Goal: Information Seeking & Learning: Learn about a topic

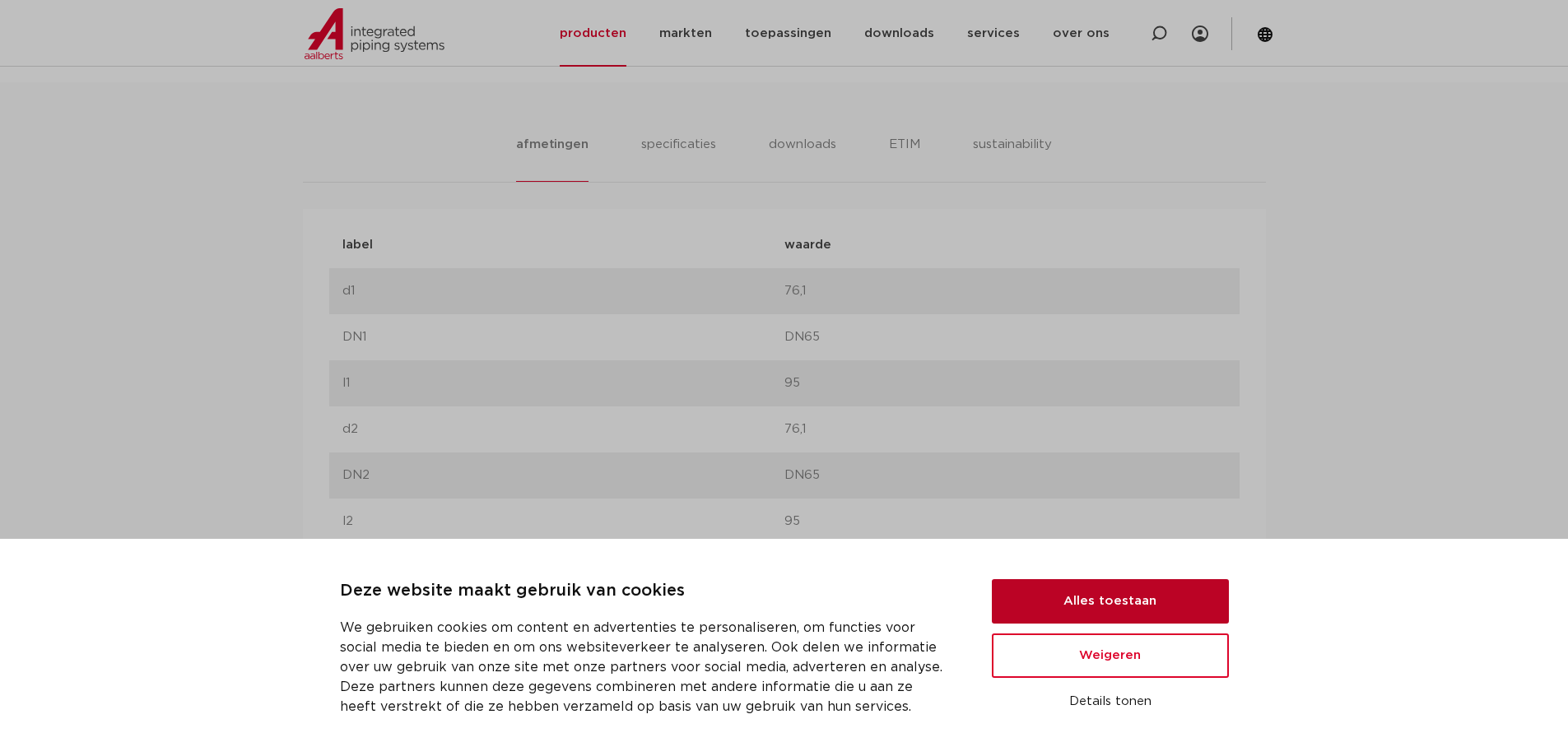
scroll to position [997, 0]
click at [1083, 601] on button "Alles toestaan" at bounding box center [1110, 601] width 237 height 44
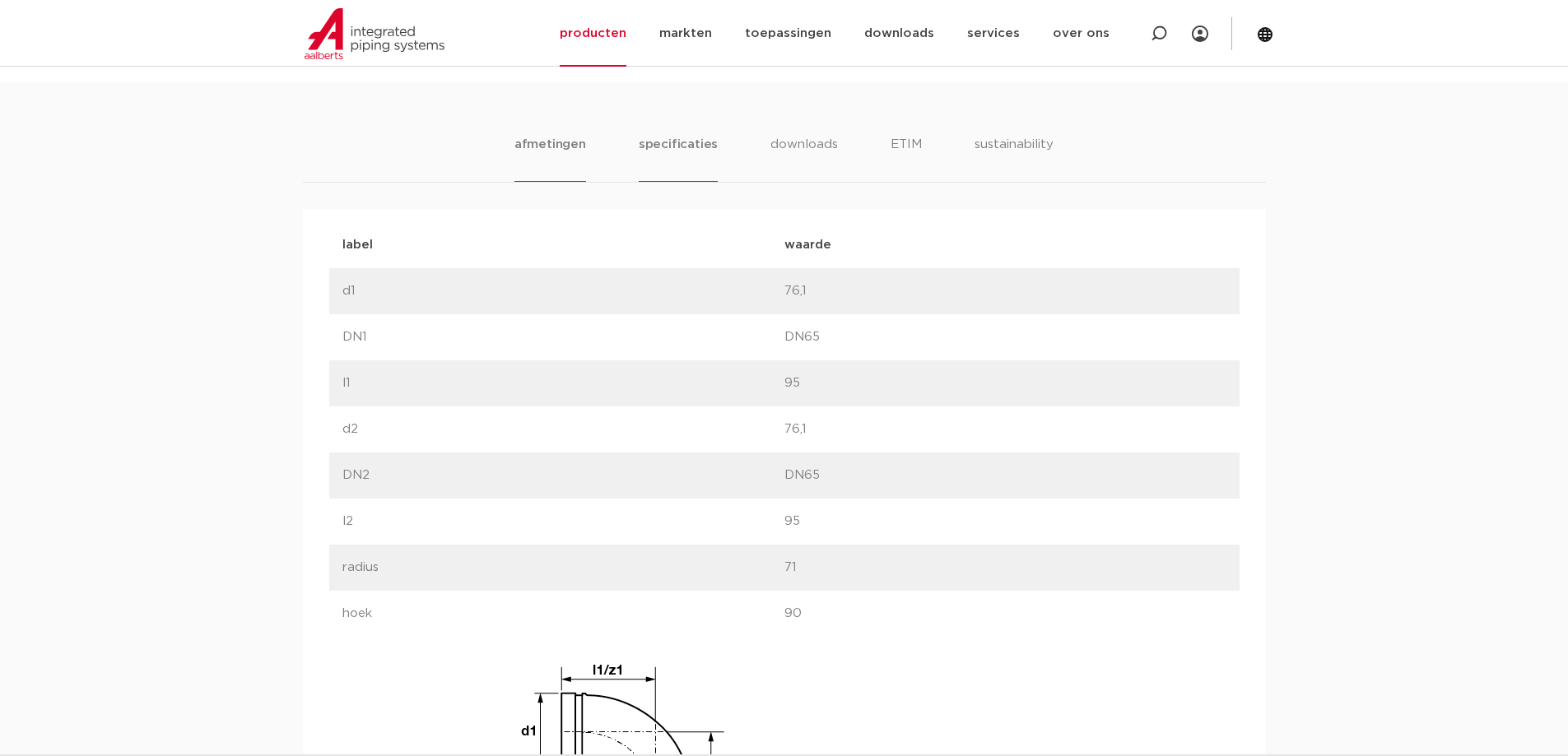
click at [698, 139] on li "specificaties" at bounding box center [679, 158] width 79 height 47
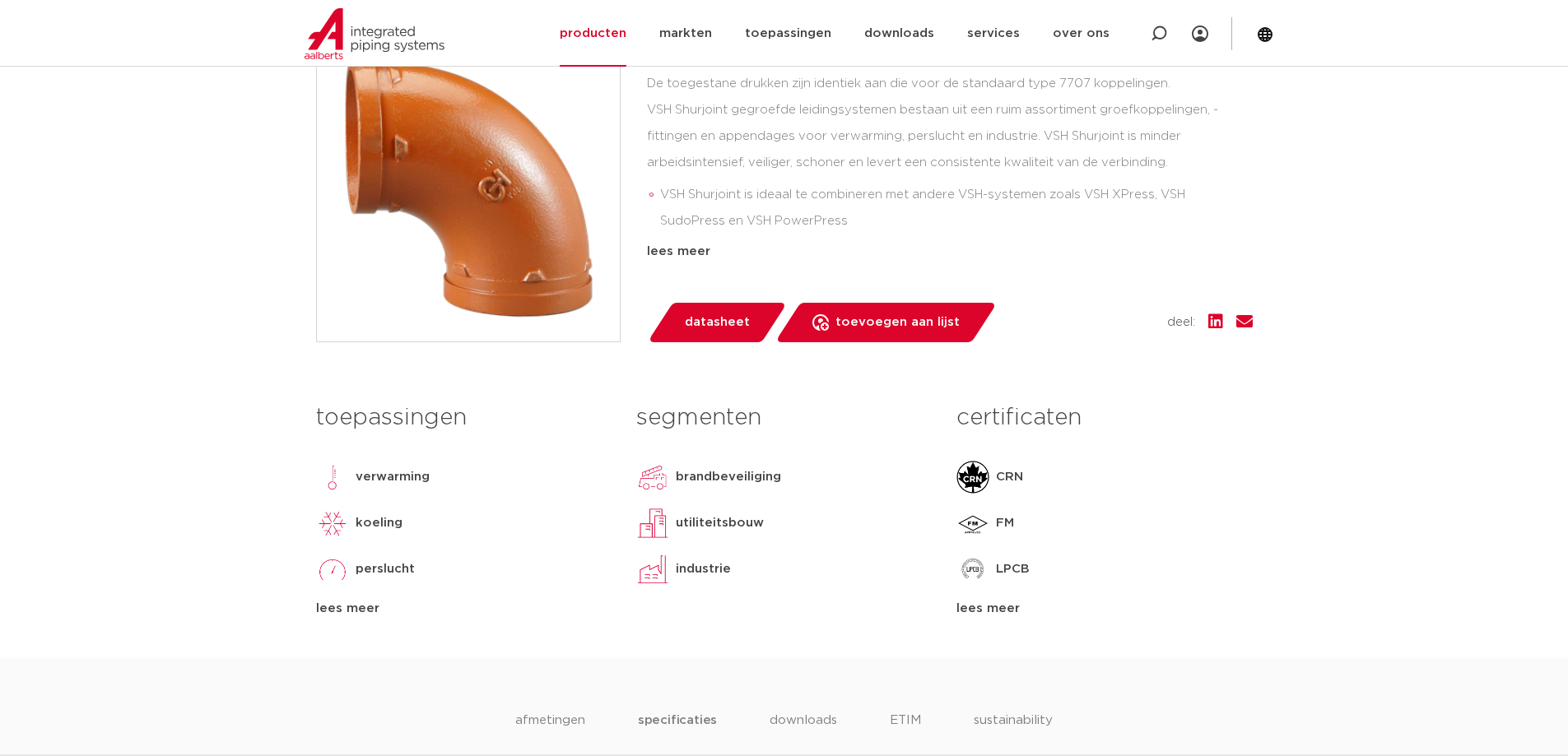
scroll to position [0, 0]
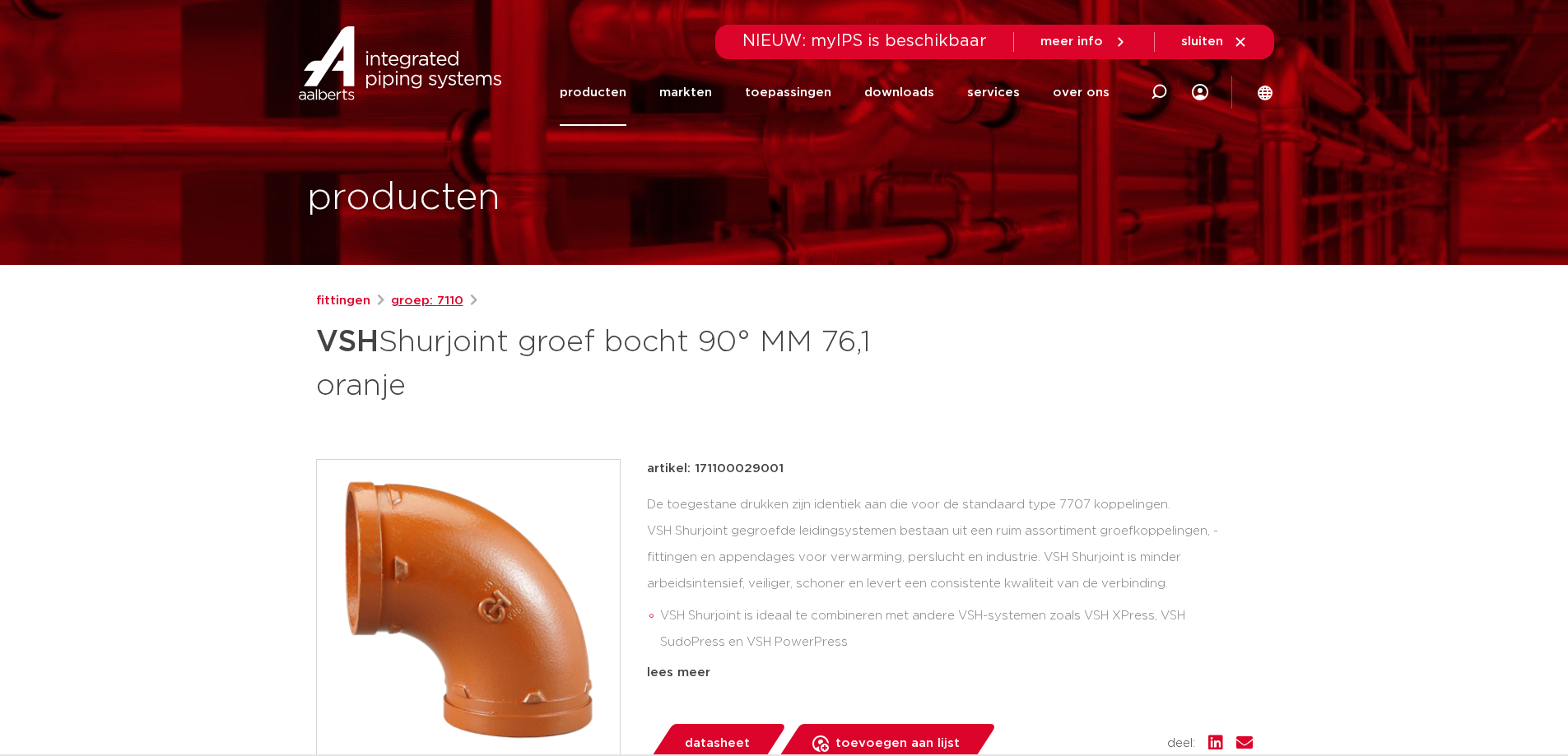
click at [441, 300] on link "groep: 7110" at bounding box center [427, 302] width 72 height 20
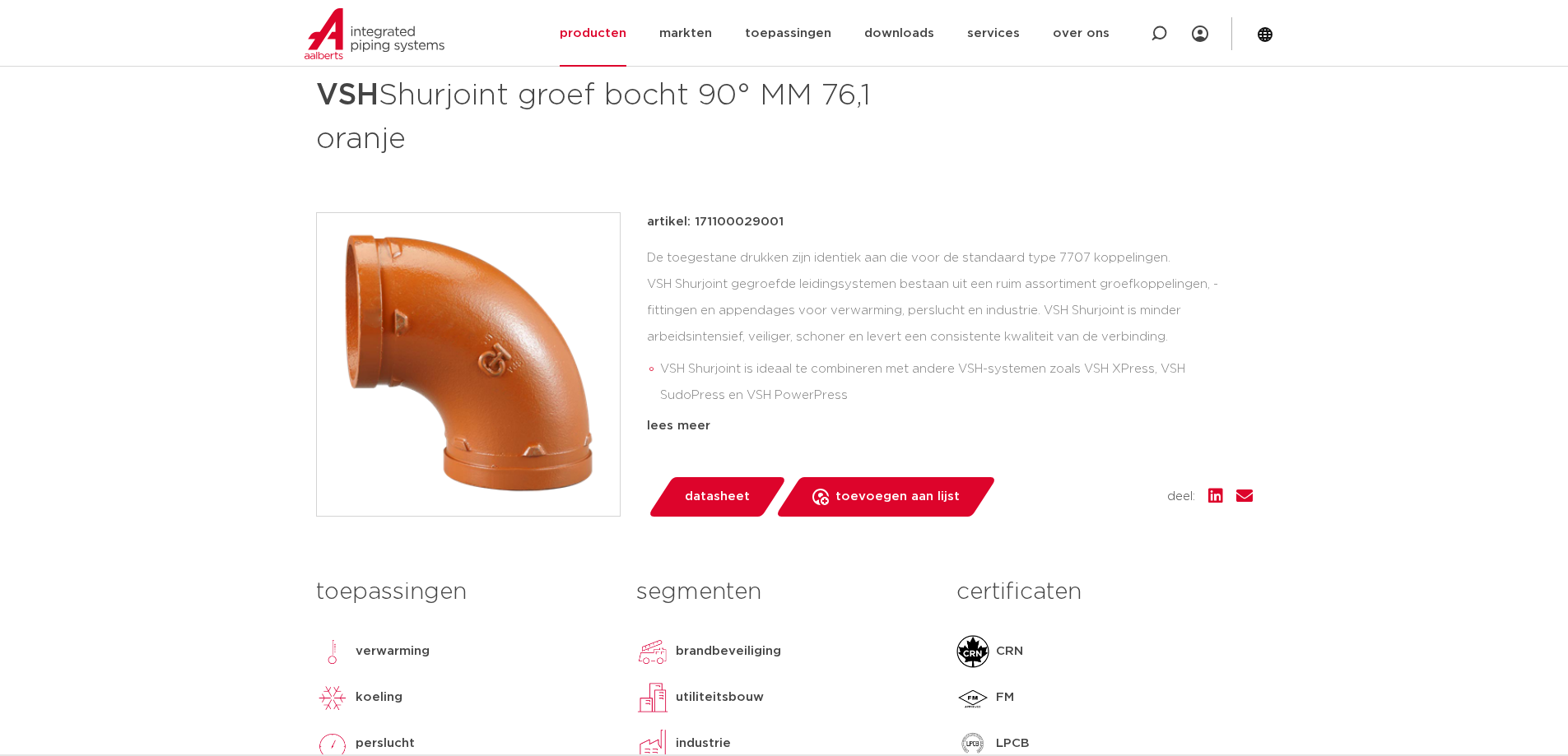
click at [727, 490] on span "datasheet" at bounding box center [717, 497] width 65 height 26
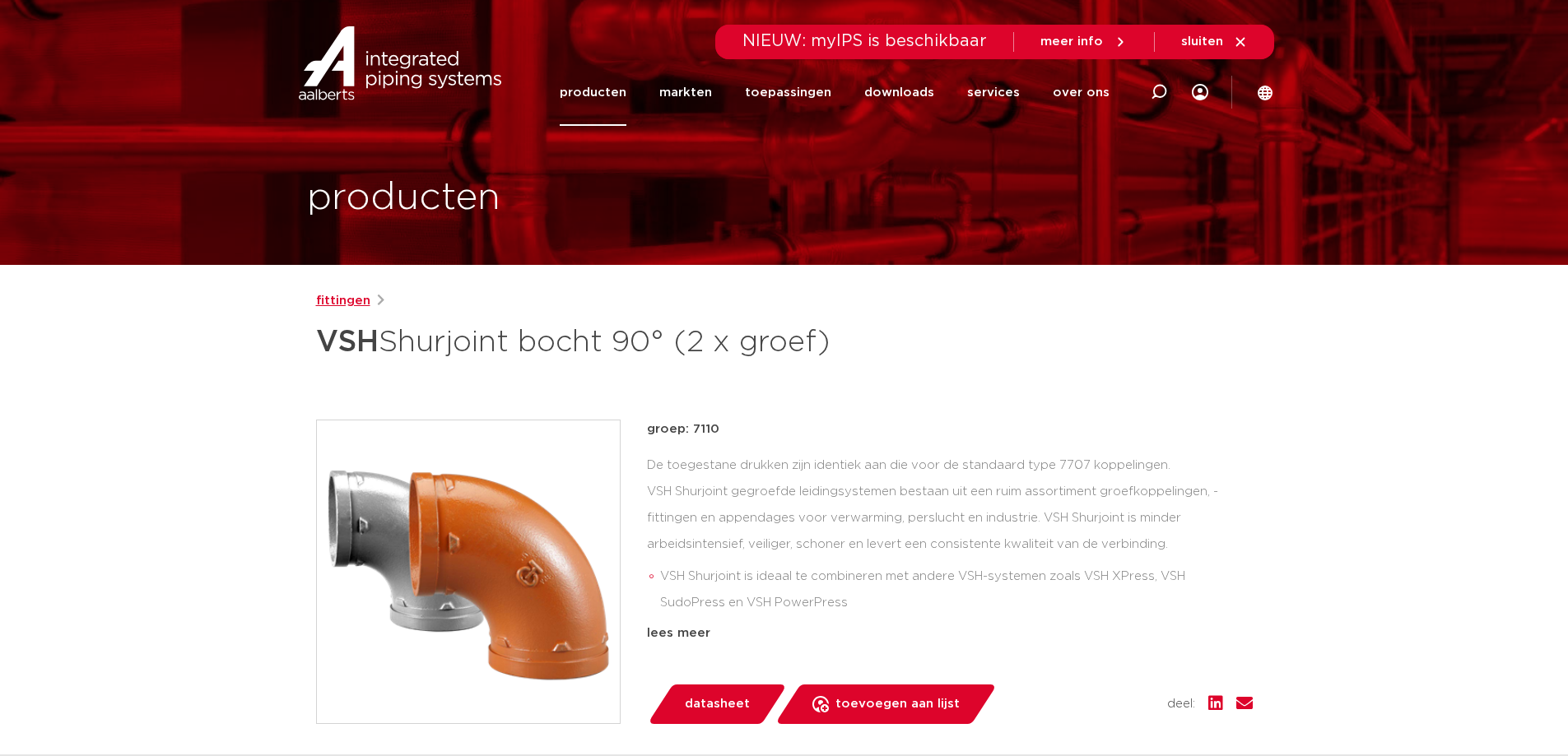
click at [342, 294] on link "fittingen" at bounding box center [343, 302] width 54 height 20
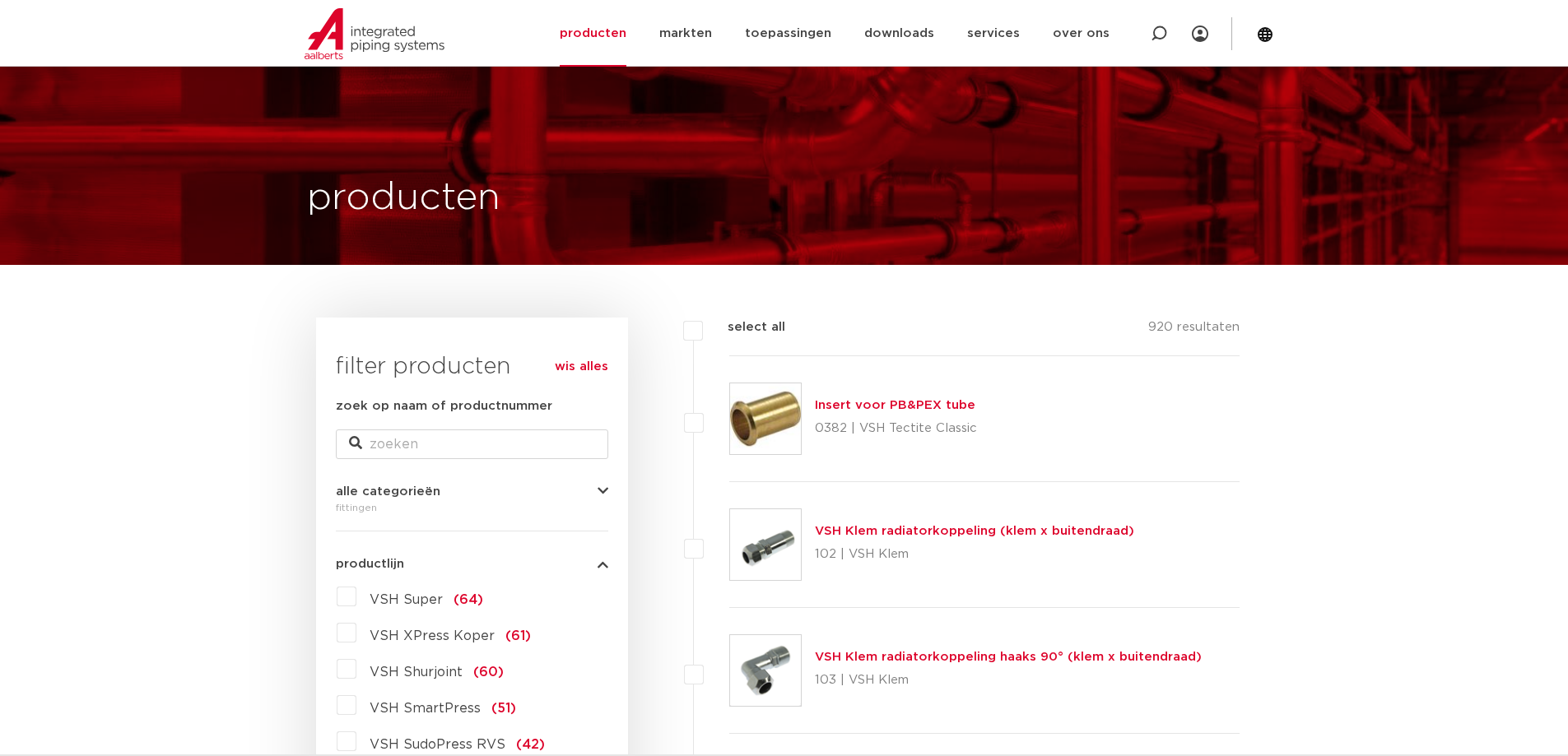
scroll to position [247, 0]
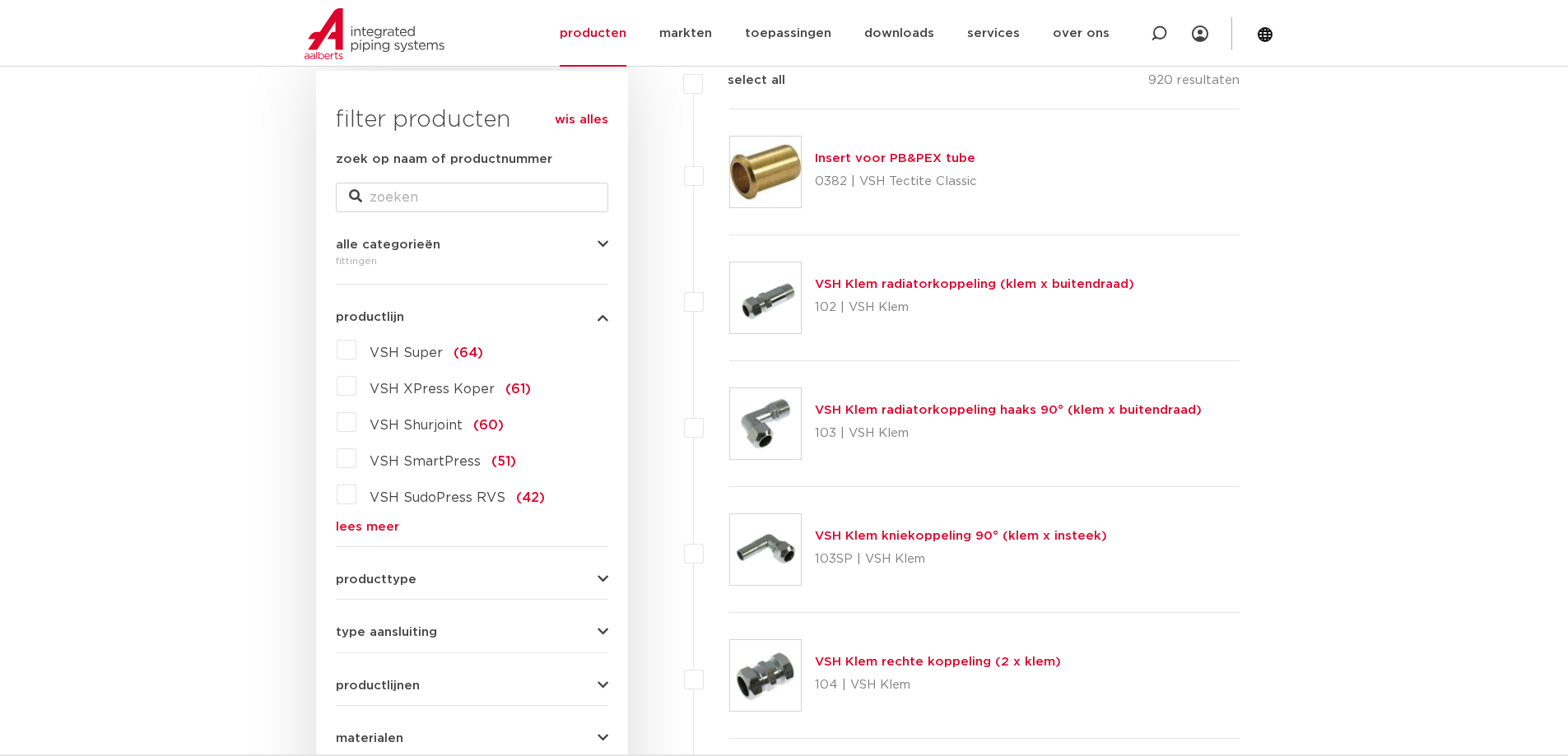
click at [356, 425] on label "VSH Shurjoint (60)" at bounding box center [430, 422] width 148 height 26
click at [0, 0] on input "VSH Shurjoint (60)" at bounding box center [0, 0] width 0 height 0
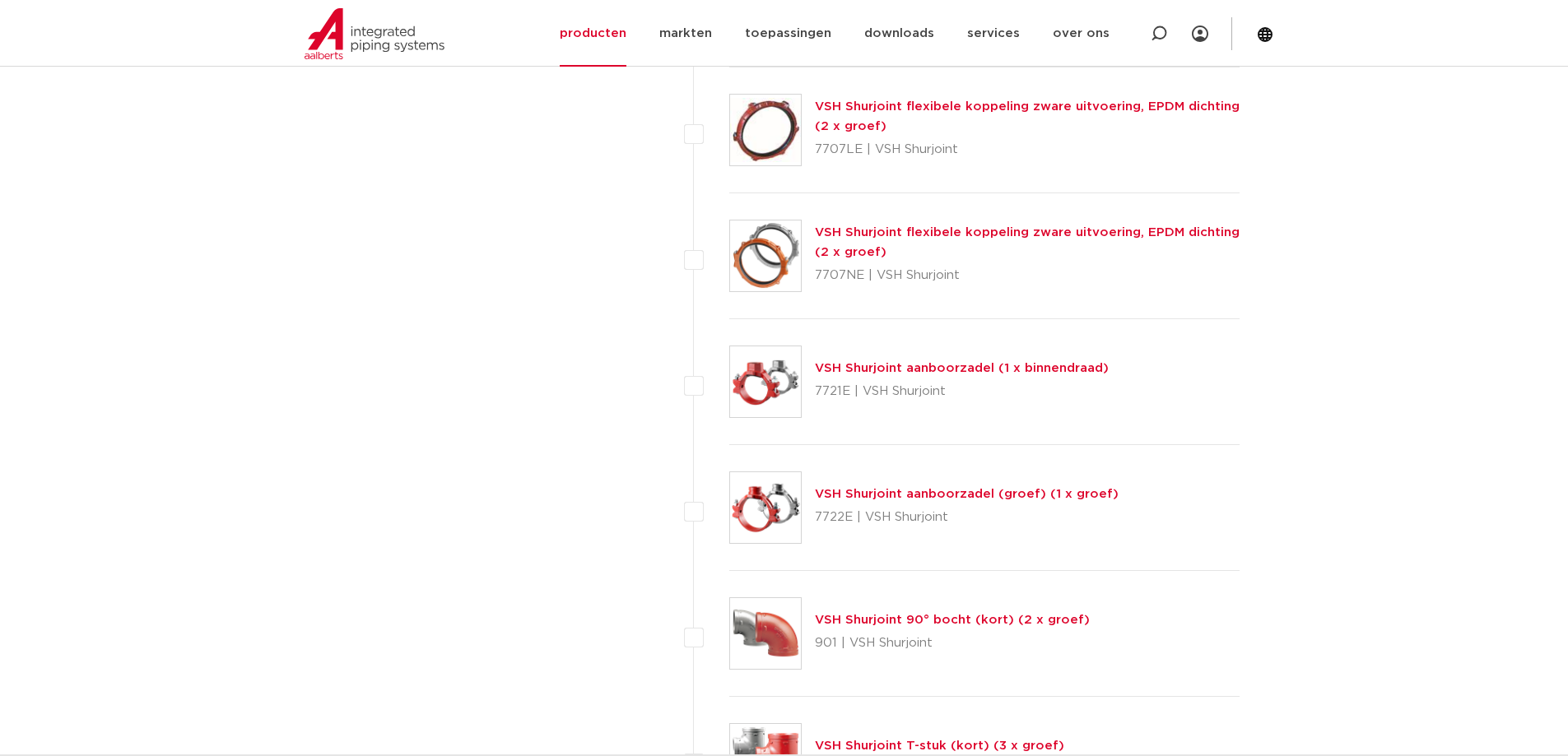
scroll to position [4774, 0]
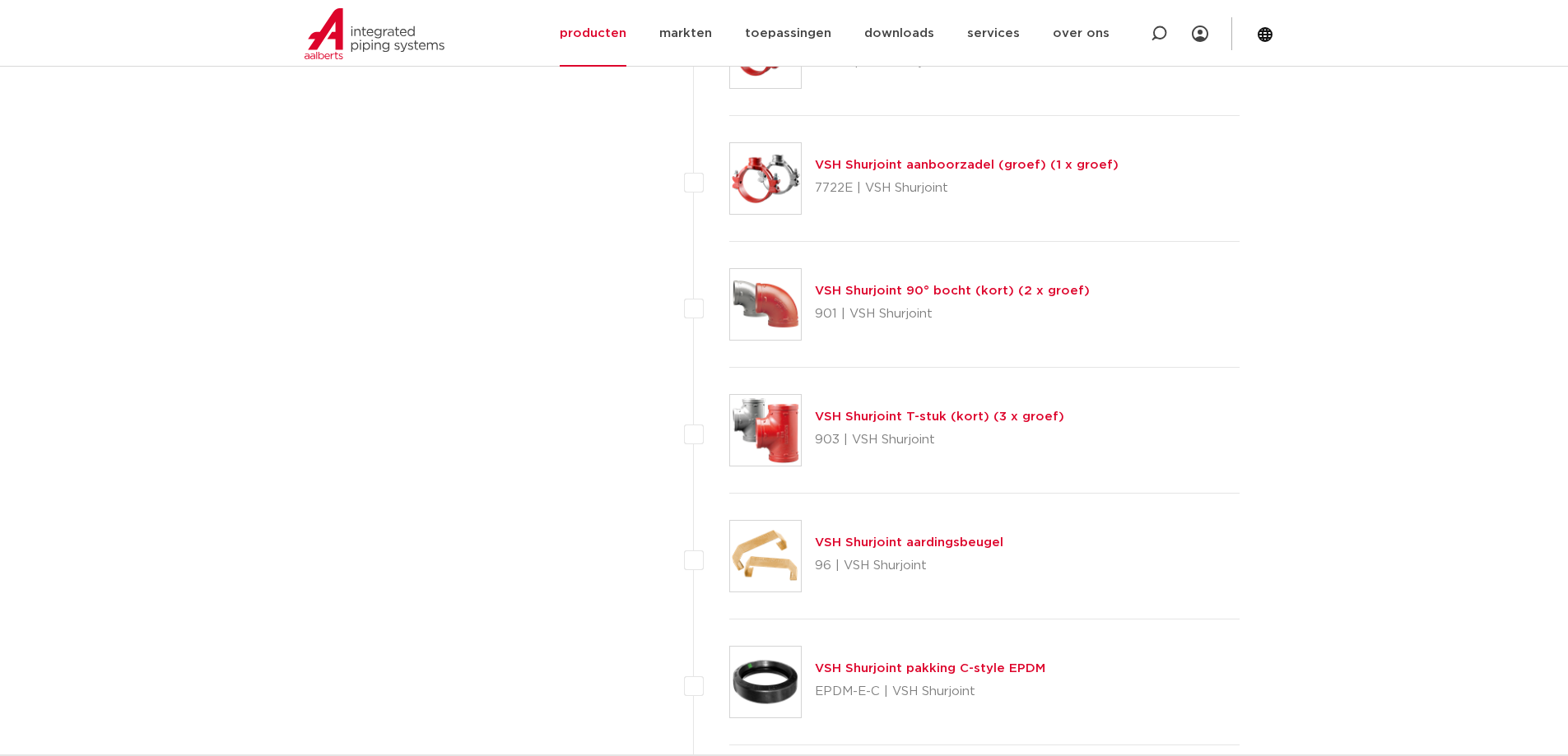
click at [1041, 286] on link "VSH Shurjoint 90° bocht (kort) (2 x groef)" at bounding box center [951, 291] width 275 height 13
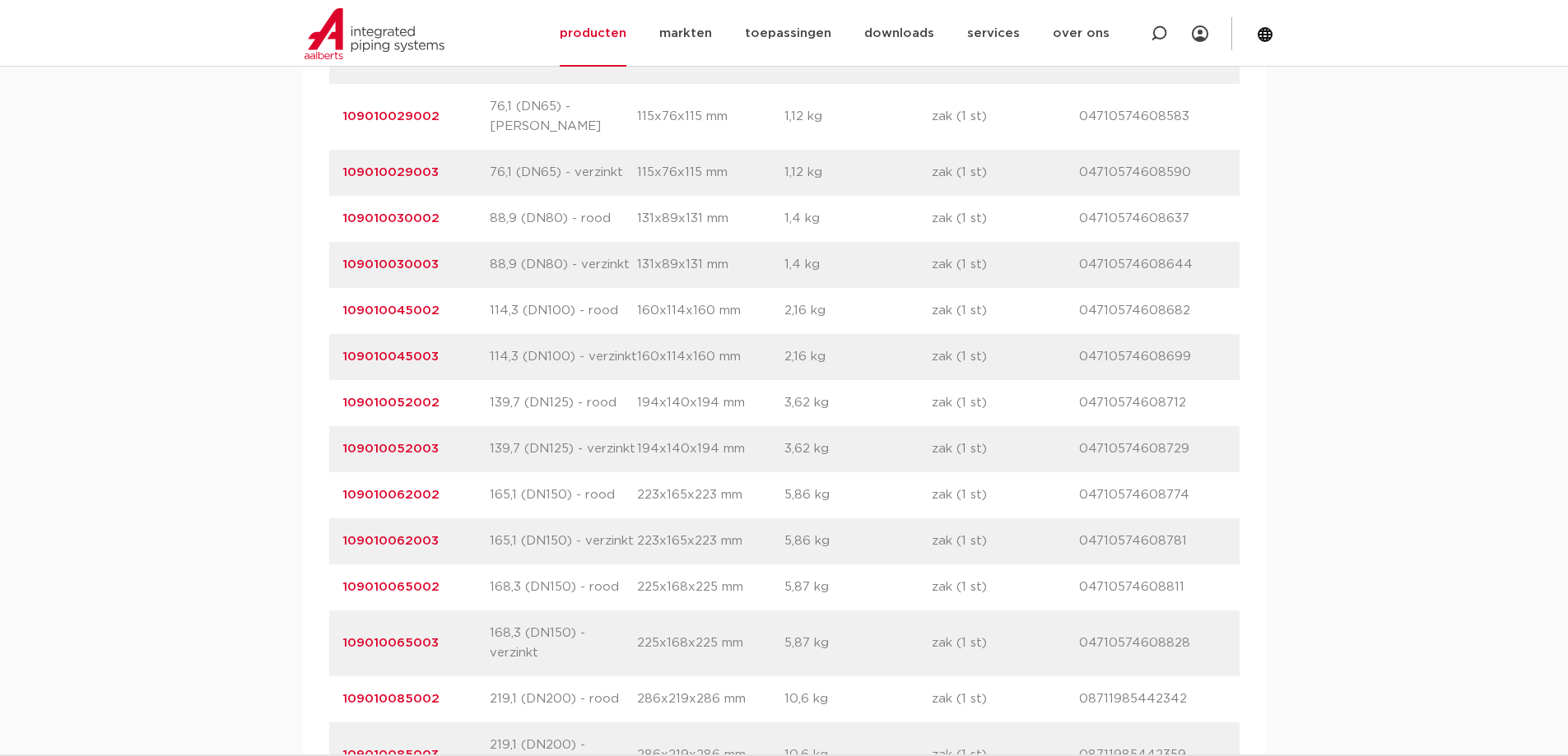
scroll to position [824, 0]
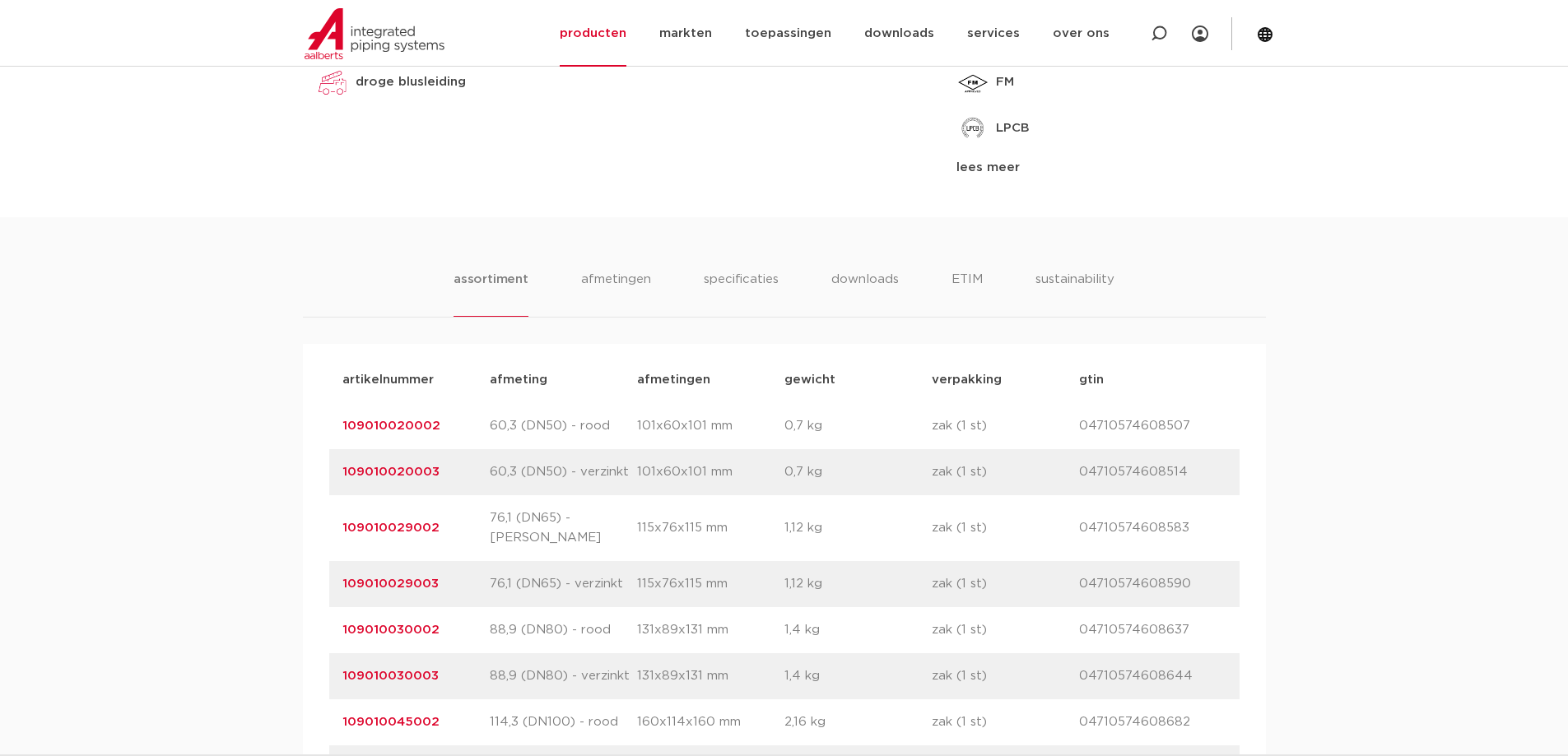
drag, startPoint x: 726, startPoint y: 239, endPoint x: 732, endPoint y: 231, distance: 10.0
click at [726, 239] on div "assortiment afmetingen specificaties downloads ETIM sustainability assortiment …" at bounding box center [784, 715] width 1568 height 996
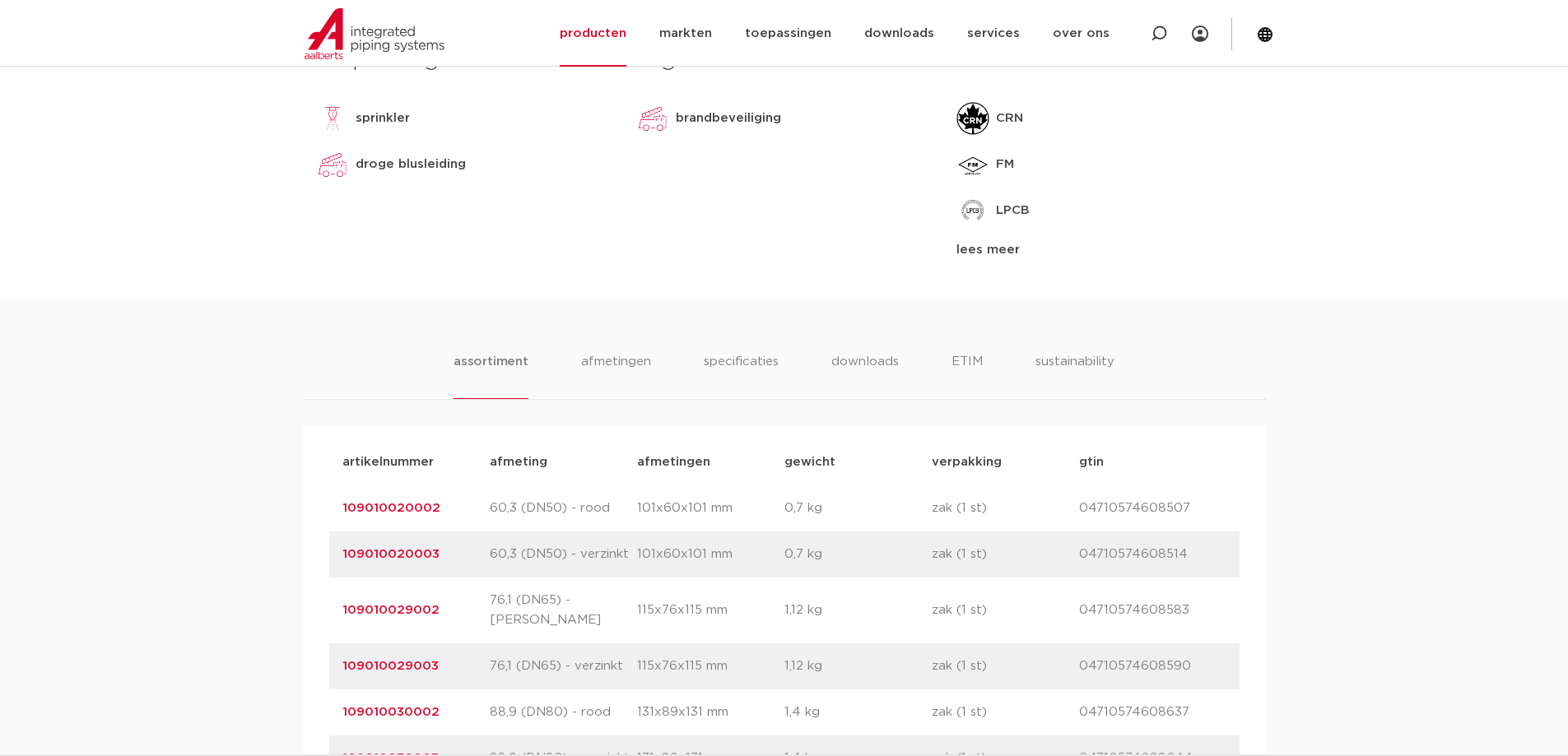
scroll to position [247, 0]
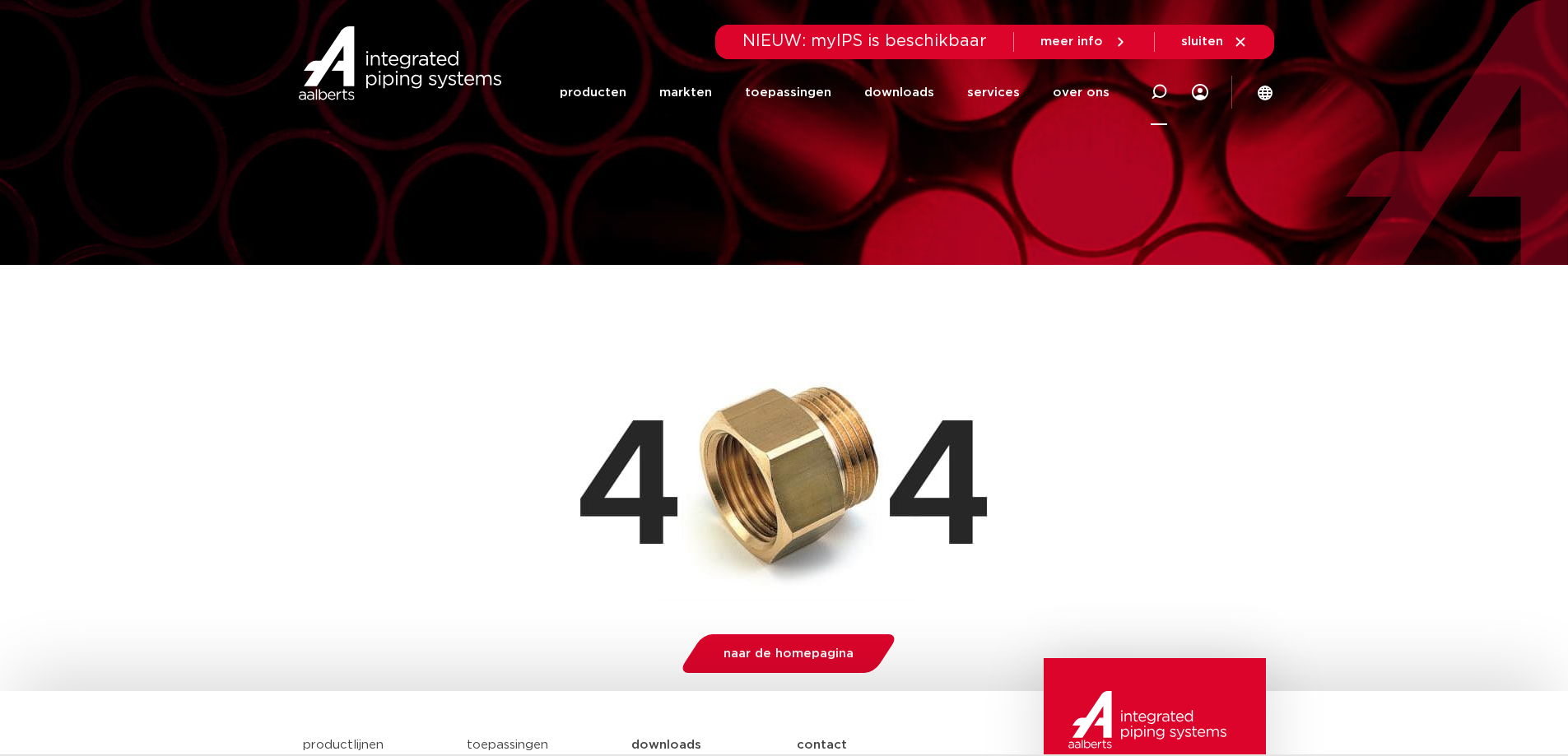
click at [1155, 97] on icon at bounding box center [1159, 92] width 20 height 20
click at [793, 92] on input "Zoeken" at bounding box center [921, 89] width 518 height 33
paste input "100K90029E20"
type input "100K90029E20"
click button "Zoeken" at bounding box center [0, 0] width 0 height 0
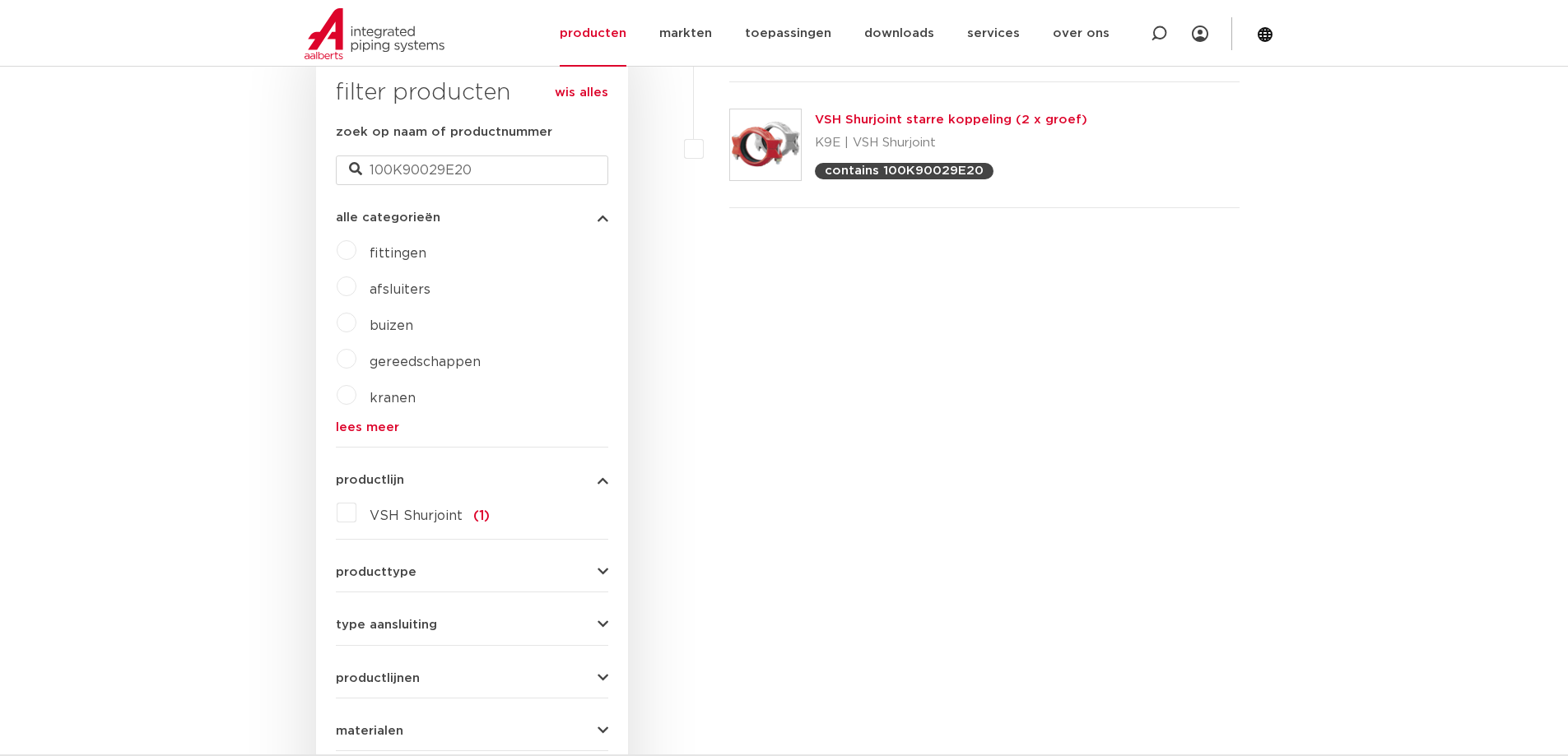
scroll to position [195, 0]
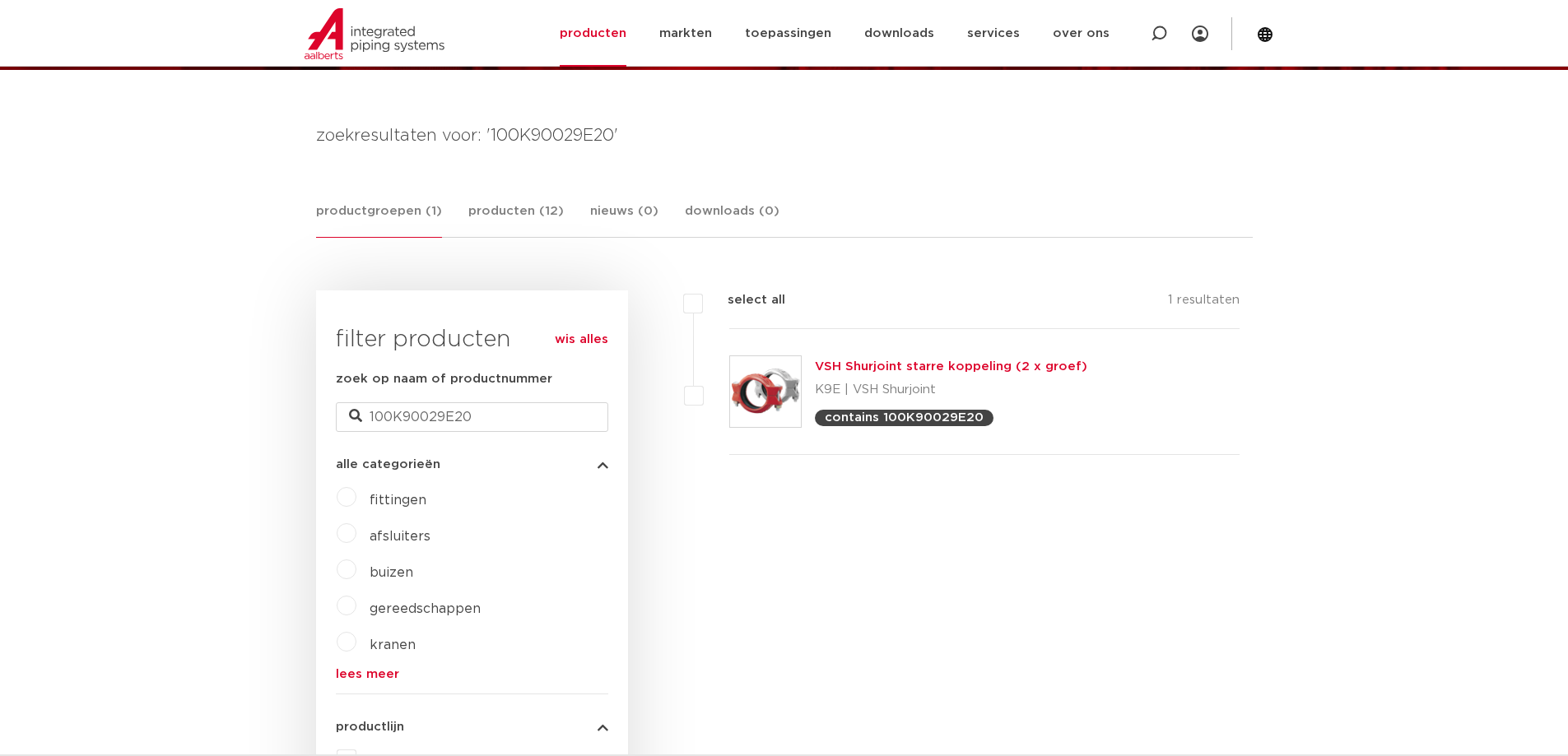
click at [969, 363] on link "VSH Shurjoint starre koppeling (2 x groef)" at bounding box center [951, 367] width 273 height 13
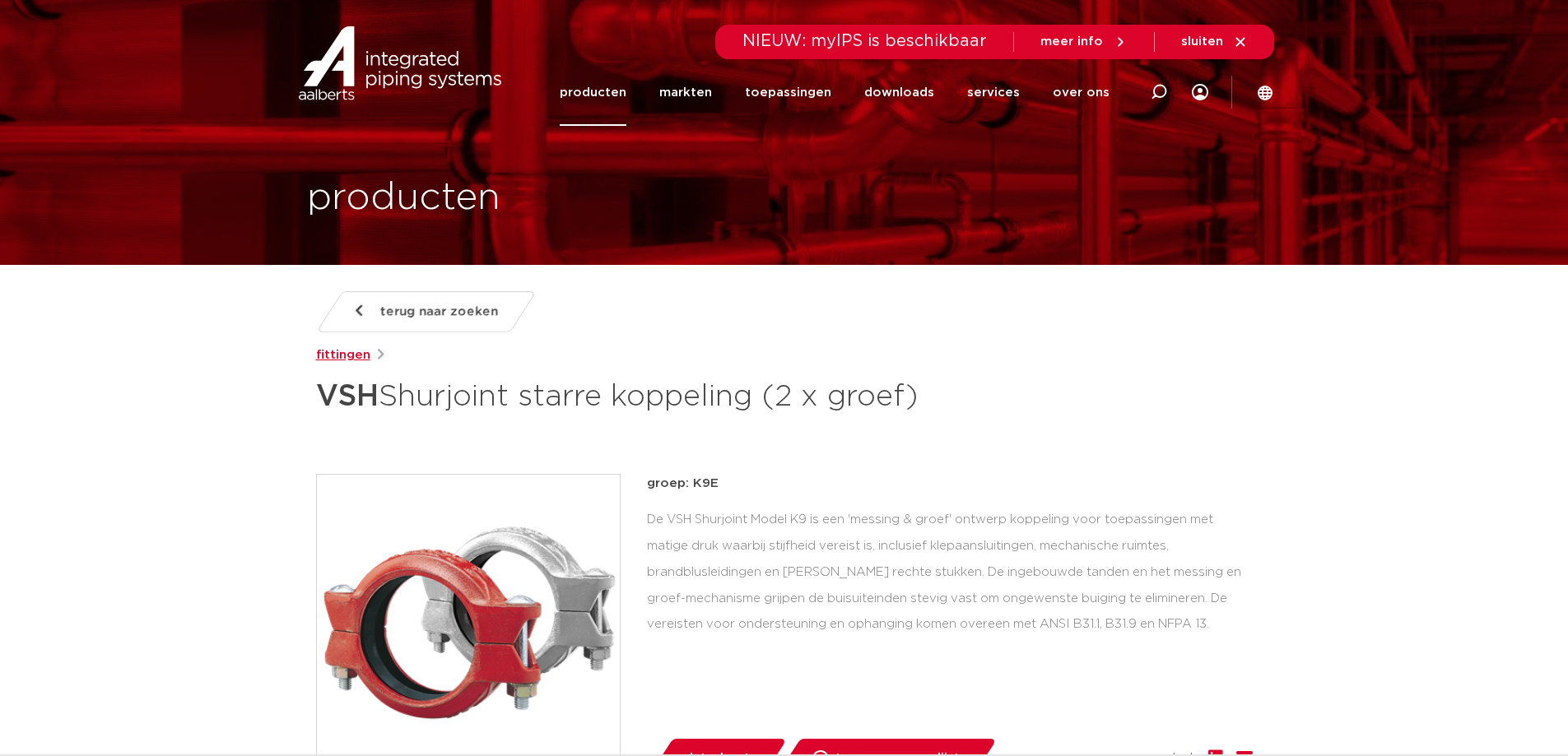
click at [349, 353] on link "fittingen" at bounding box center [343, 356] width 54 height 20
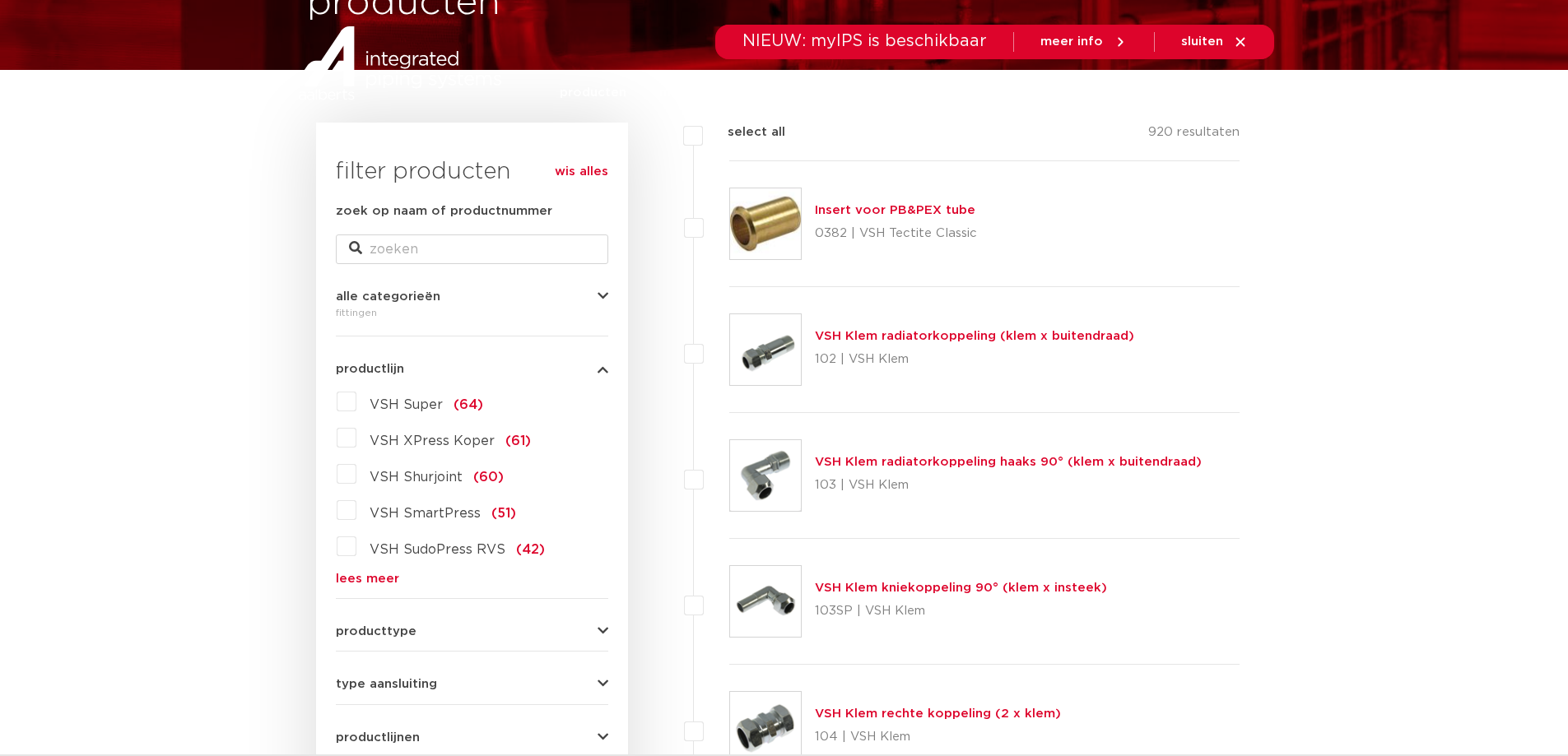
click at [356, 476] on label "VSH Shurjoint (60)" at bounding box center [430, 473] width 148 height 26
click at [0, 0] on input "VSH Shurjoint (60)" at bounding box center [0, 0] width 0 height 0
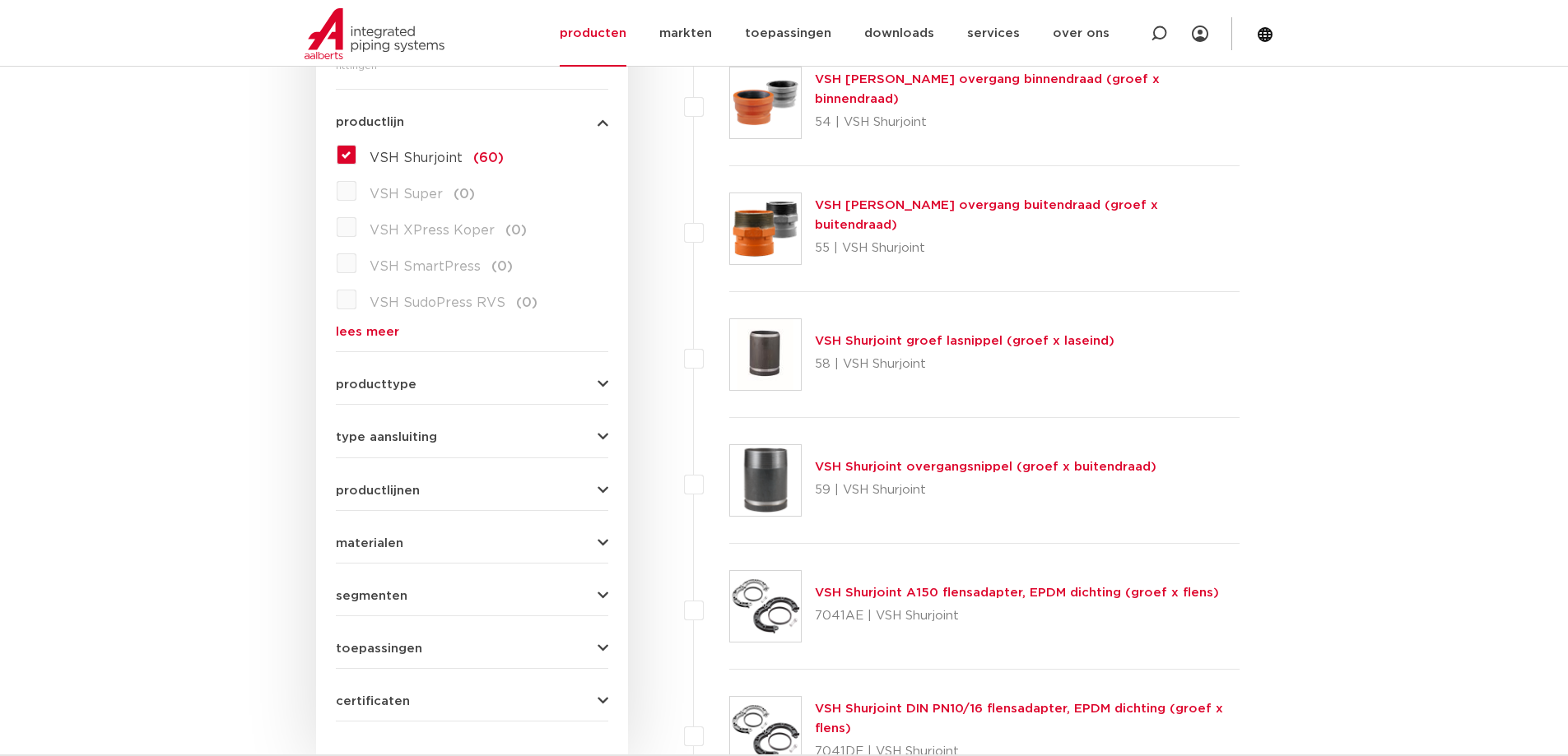
scroll to position [525, 0]
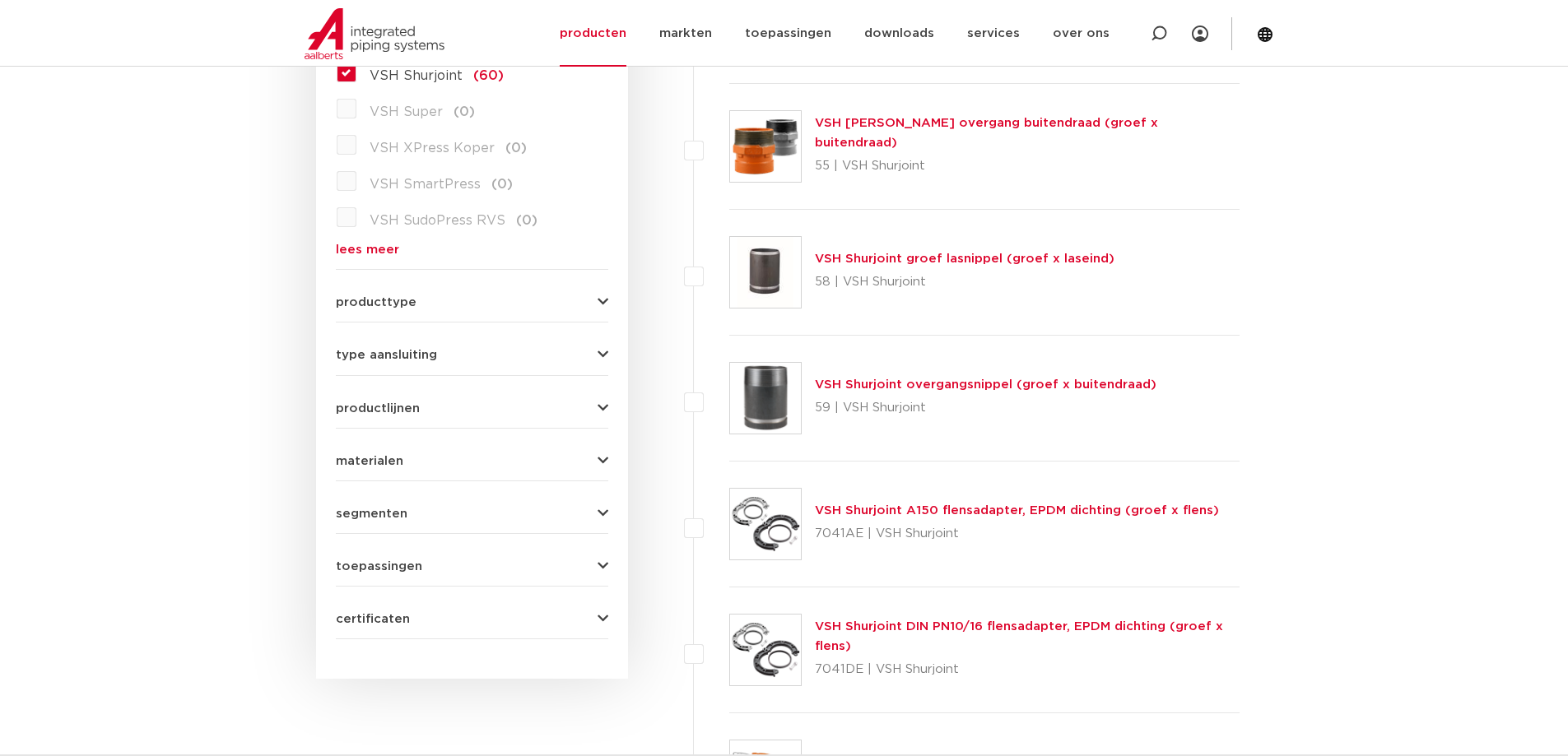
click at [446, 293] on div "producttype demontabel (52) accessoires (fittings) (8) meerdelig (0) voordeelpa…" at bounding box center [472, 296] width 273 height 25
click at [390, 303] on span "producttype" at bounding box center [376, 302] width 81 height 13
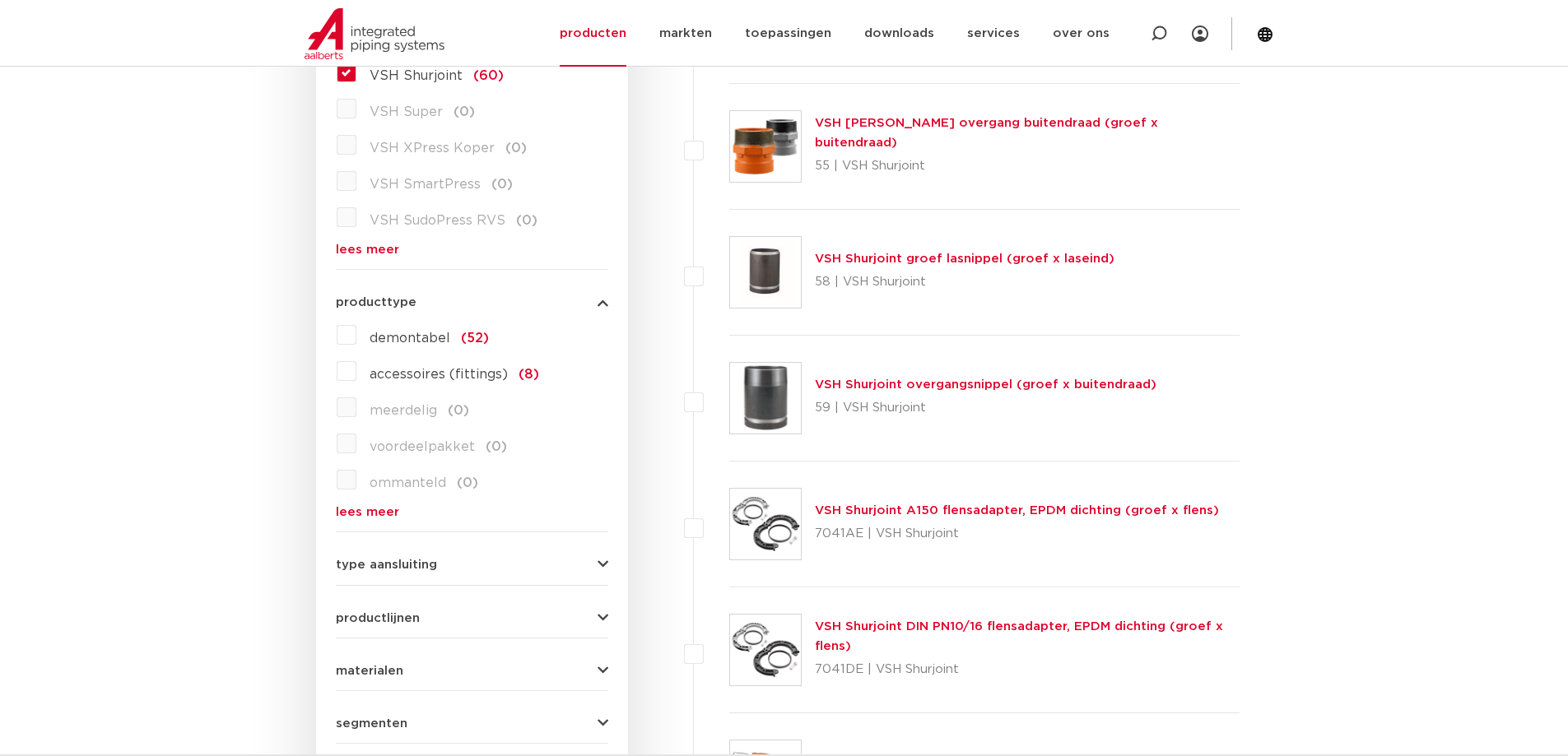
click at [391, 303] on span "producttype" at bounding box center [376, 302] width 81 height 13
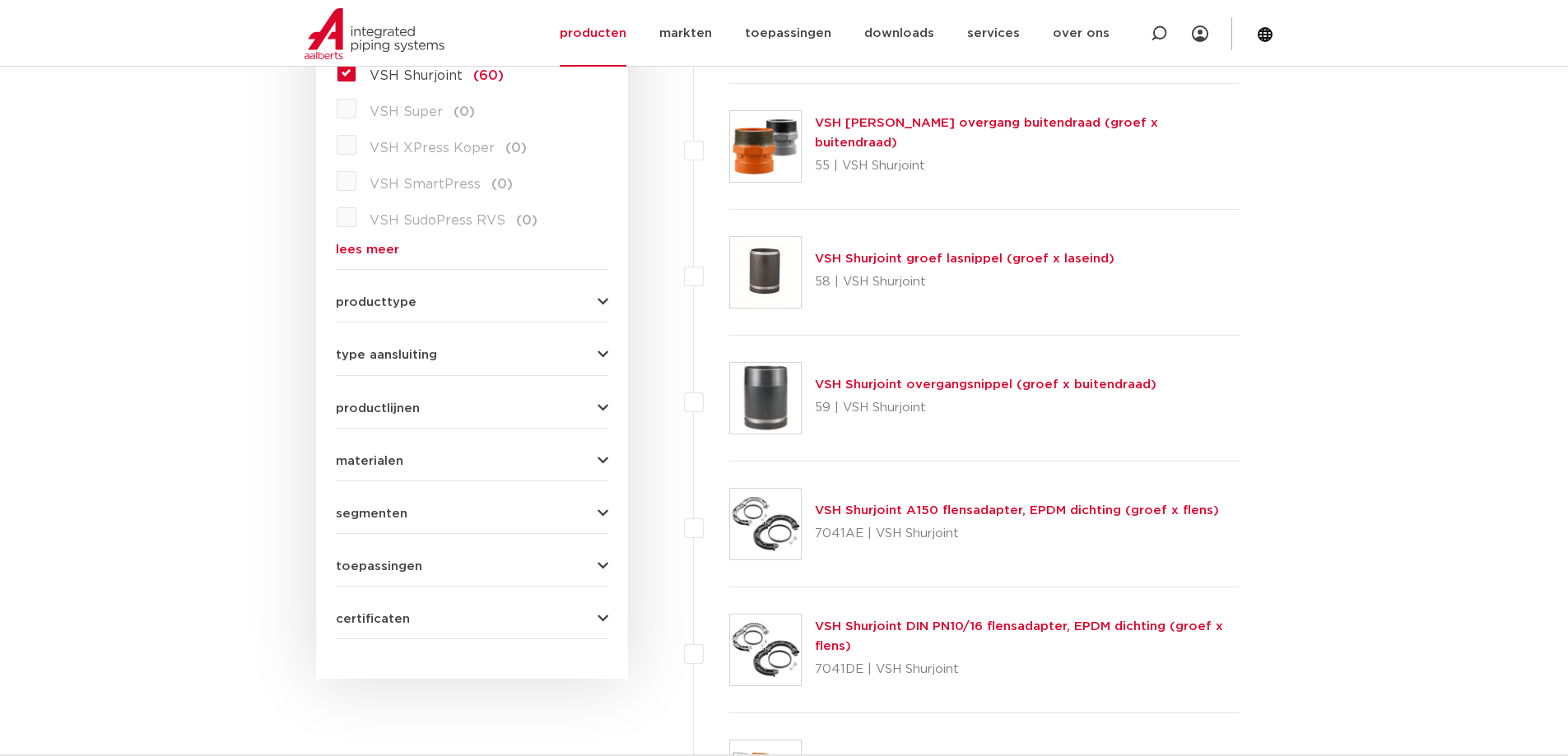
click at [431, 344] on div "type aansluiting Rp - binnendraad cilindrisch (BSPT) (2) R - buitendraad gas co…" at bounding box center [472, 348] width 273 height 25
click at [427, 349] on span "type aansluiting" at bounding box center [386, 356] width 101 height 13
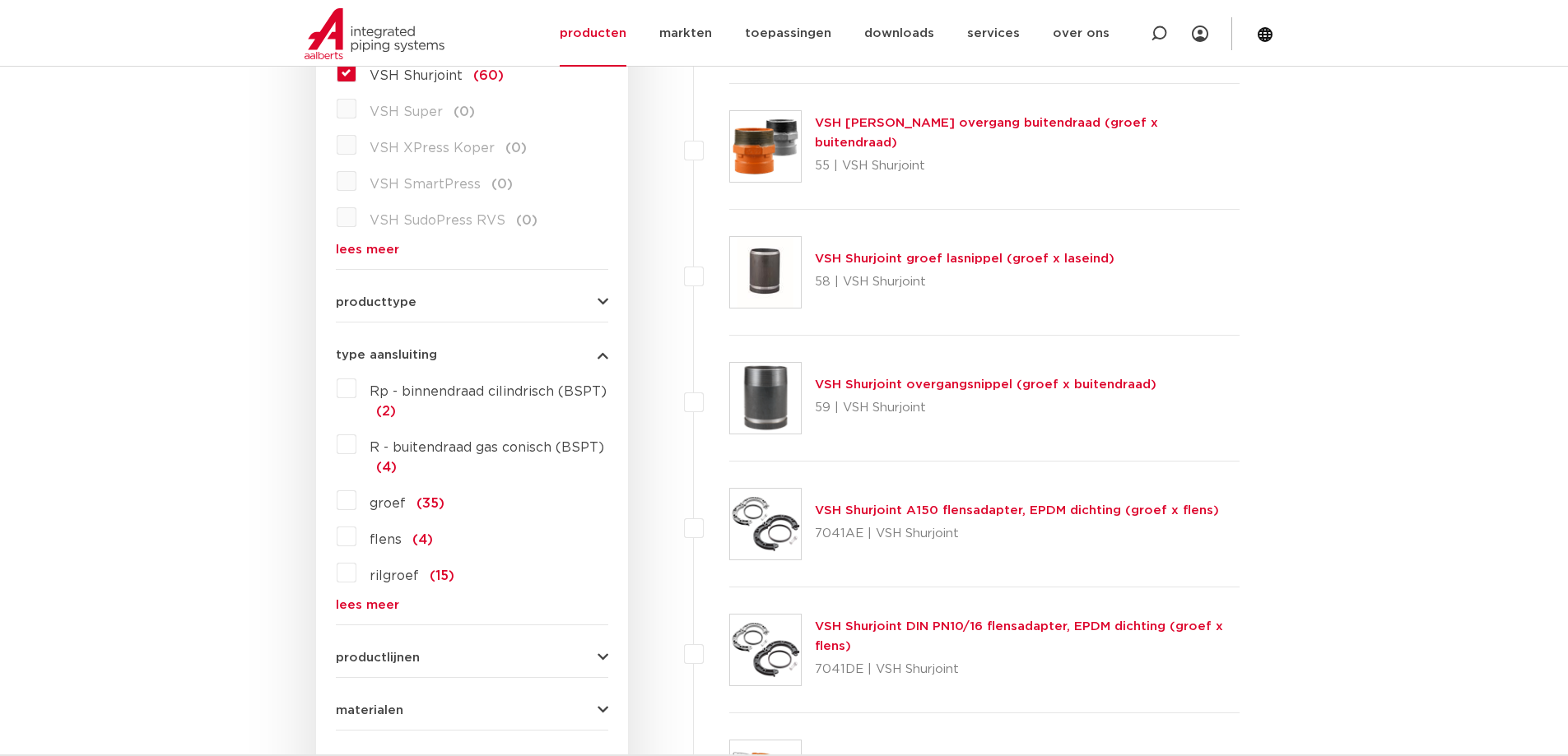
click at [356, 500] on label "groef (35)" at bounding box center [401, 500] width 88 height 26
click at [0, 0] on input "groef (35)" at bounding box center [0, 0] width 0 height 0
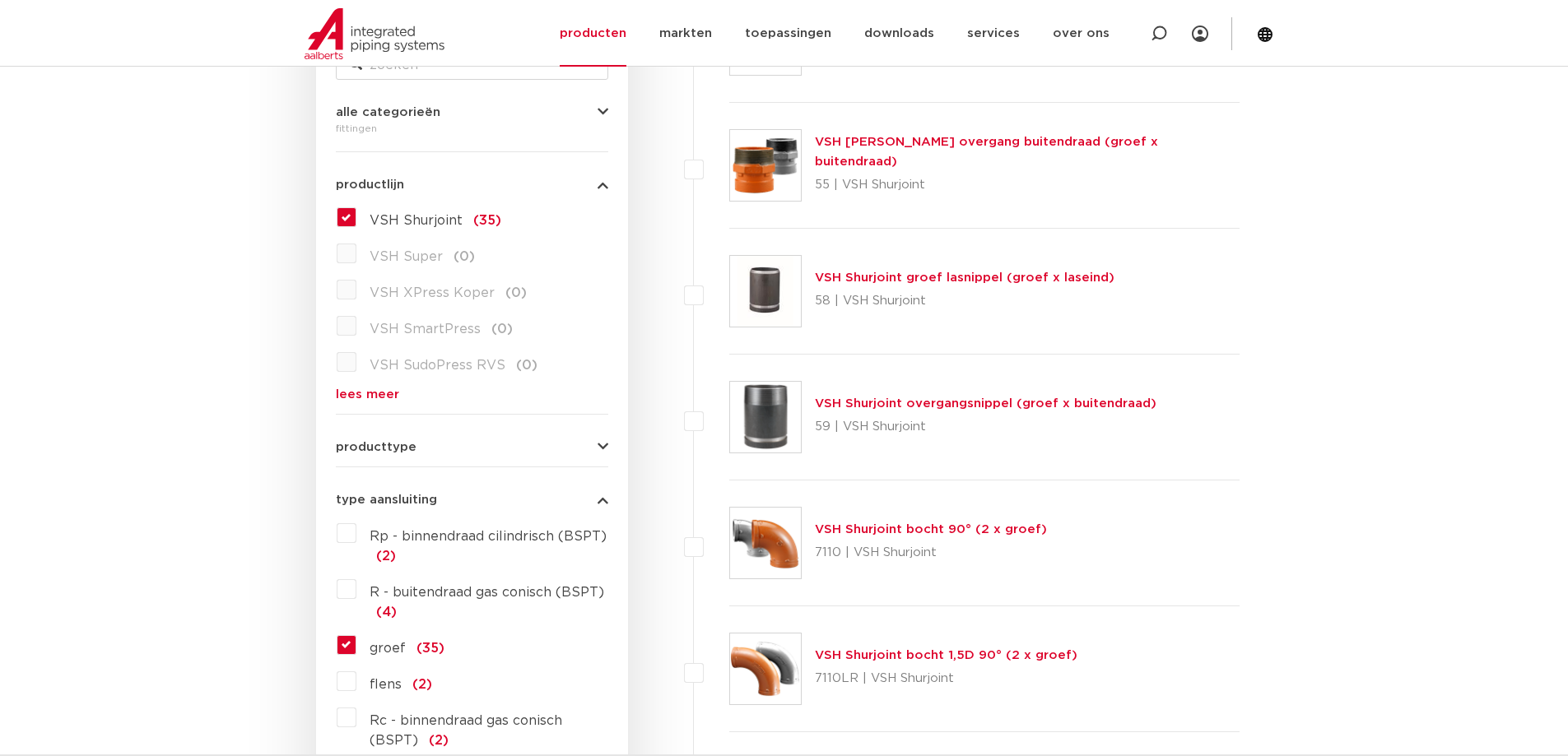
scroll to position [215, 0]
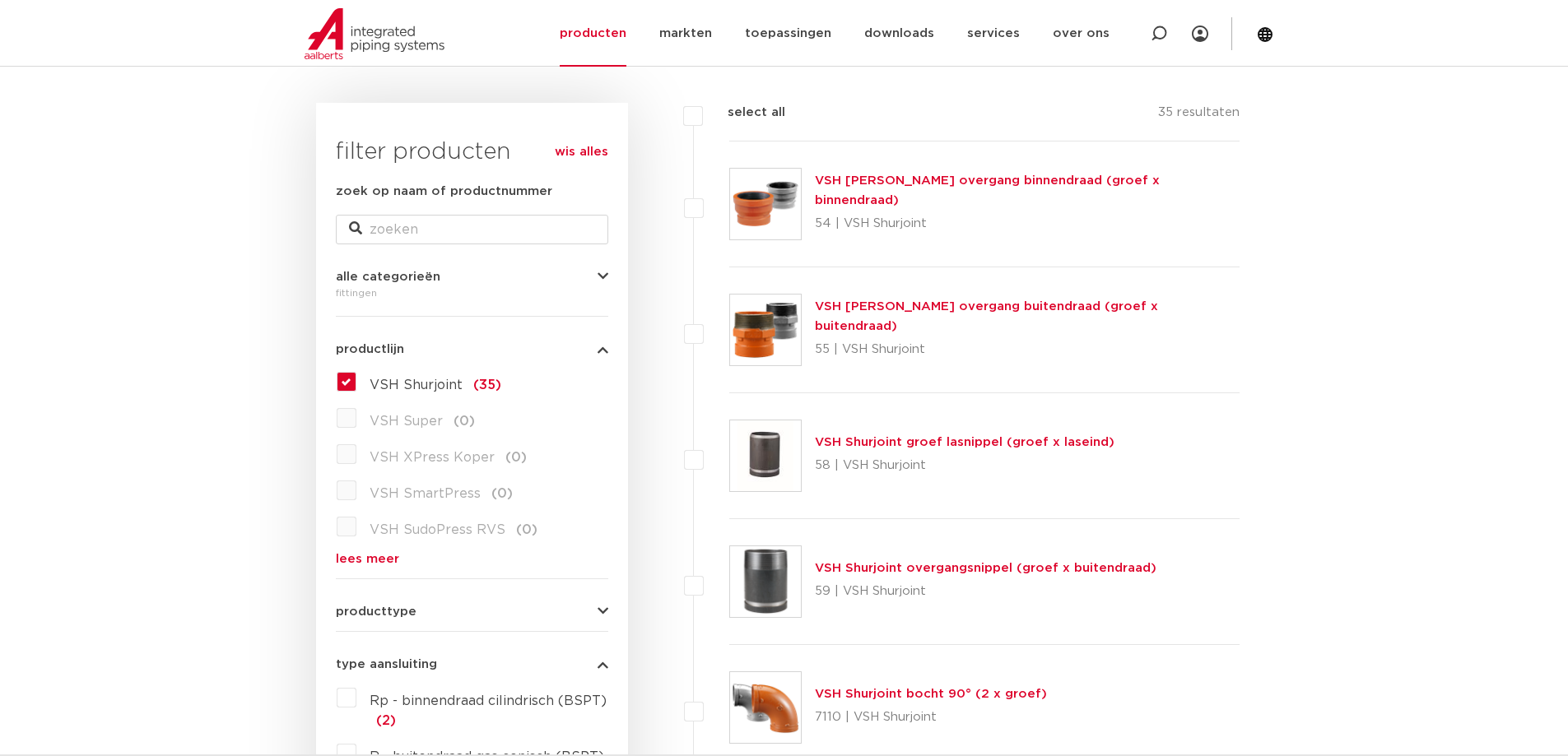
click at [356, 381] on label "VSH Shurjoint (35)" at bounding box center [428, 382] width 145 height 26
click at [0, 0] on input "VSH Shurjoint (35)" at bounding box center [0, 0] width 0 height 0
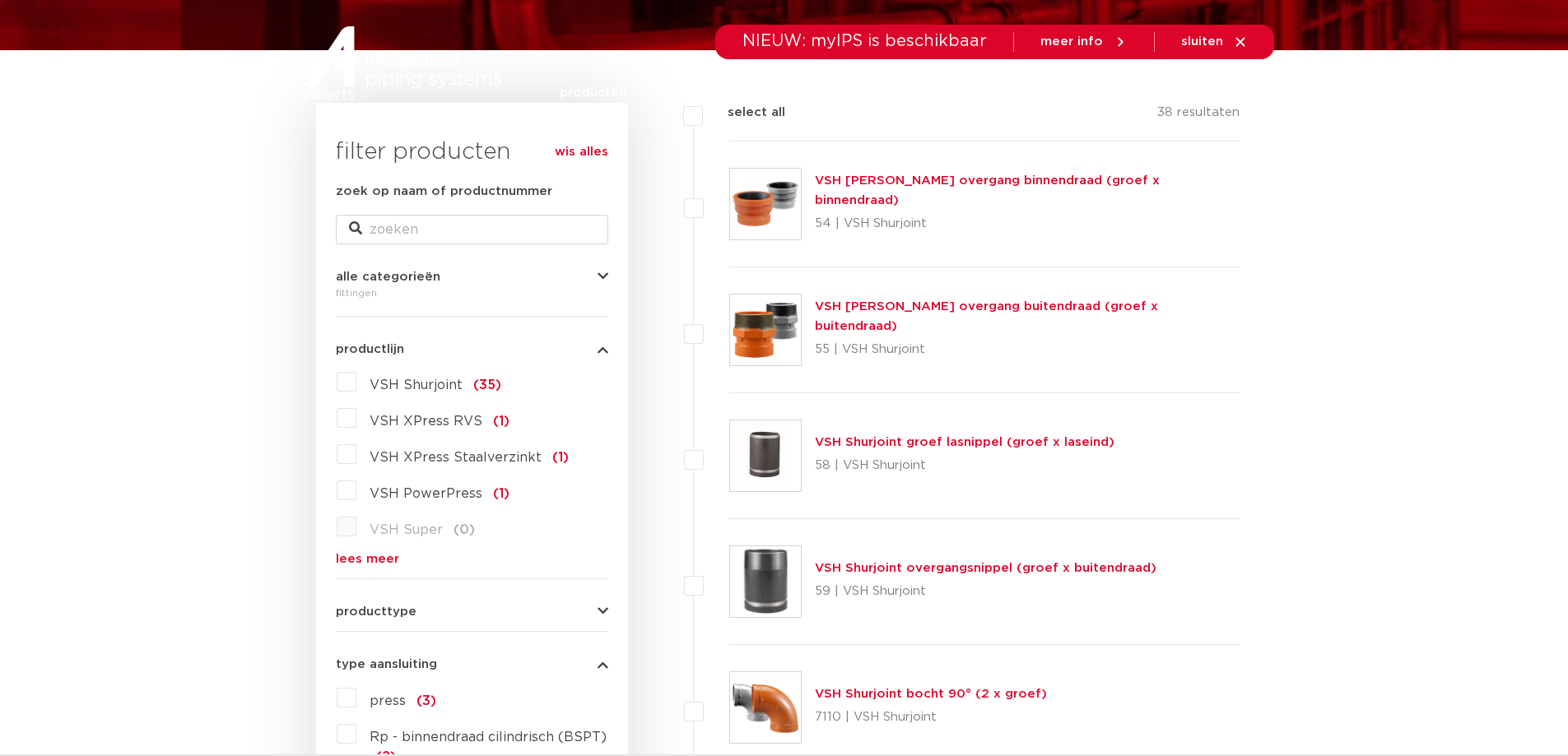
scroll to position [215, 0]
click at [572, 152] on link "wis alles" at bounding box center [581, 152] width 53 height 20
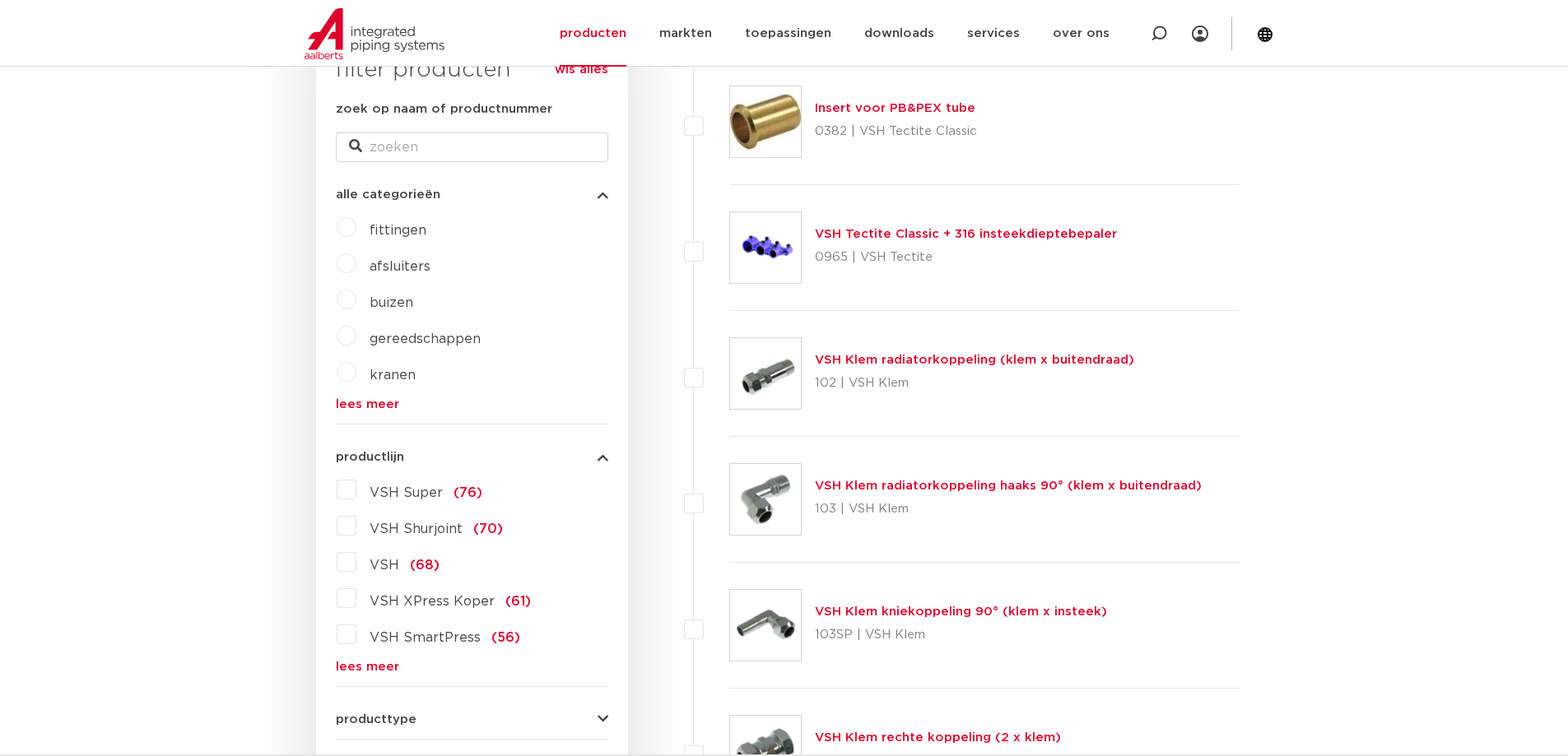
scroll to position [380, 0]
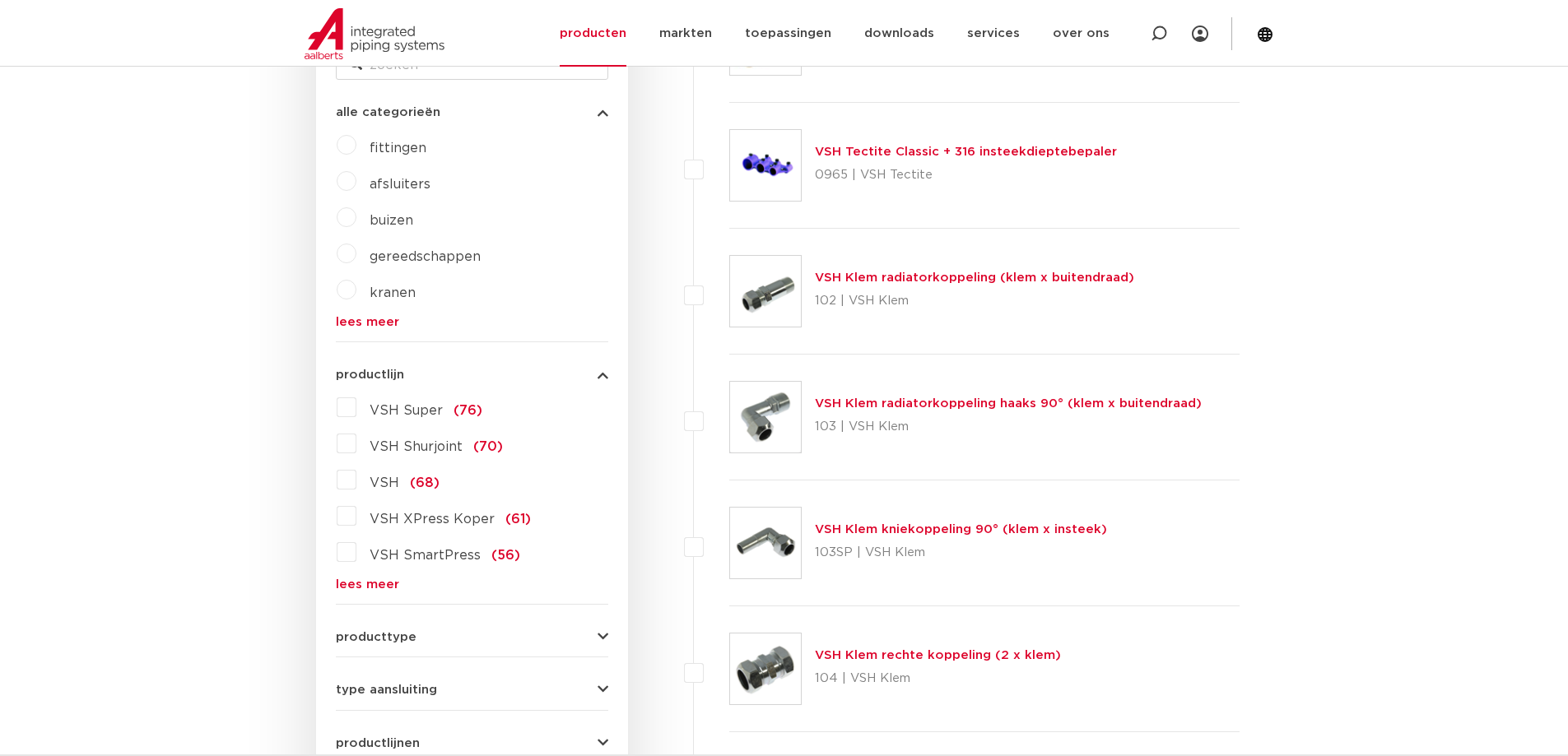
click at [374, 588] on link "lees meer" at bounding box center [472, 585] width 273 height 13
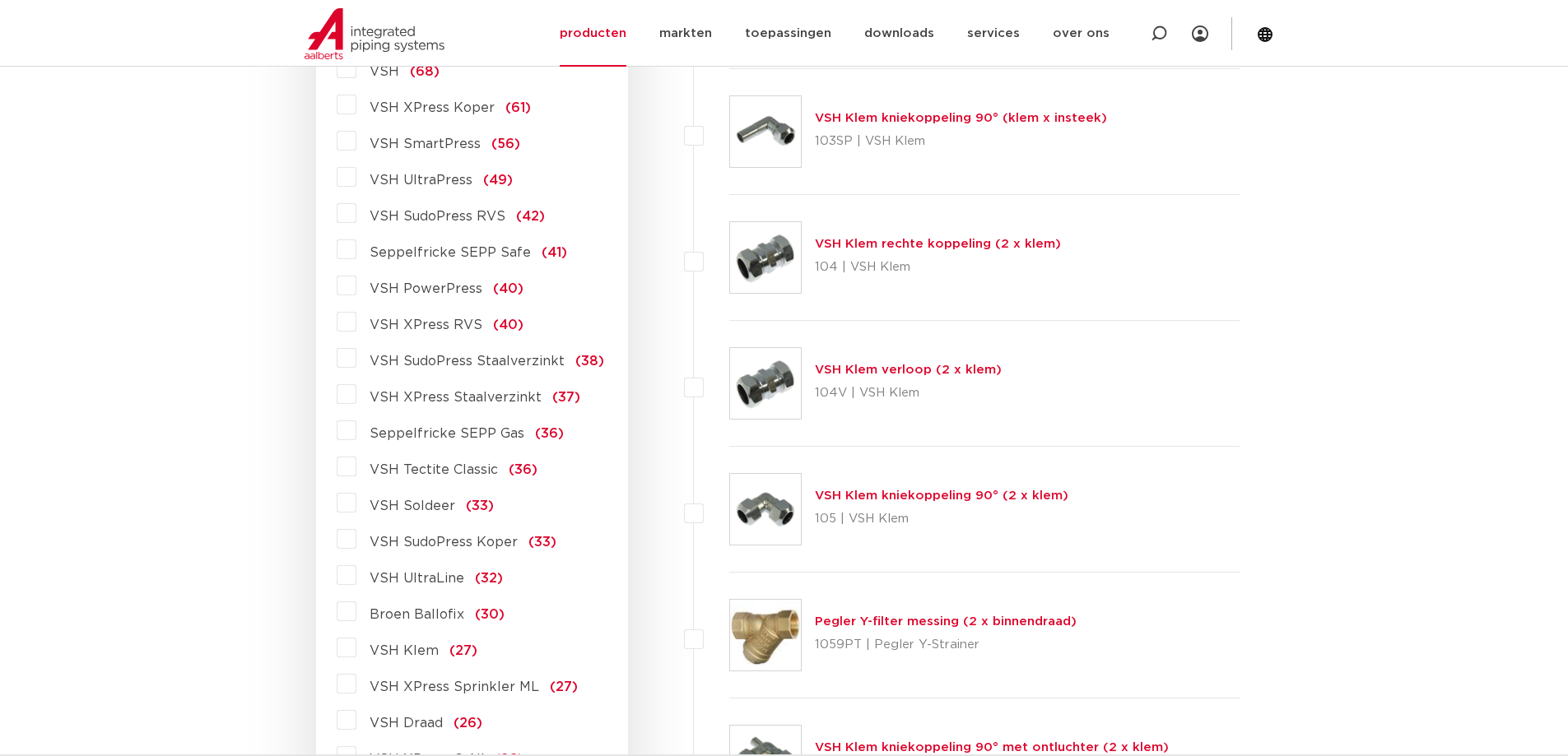
scroll to position [544, 0]
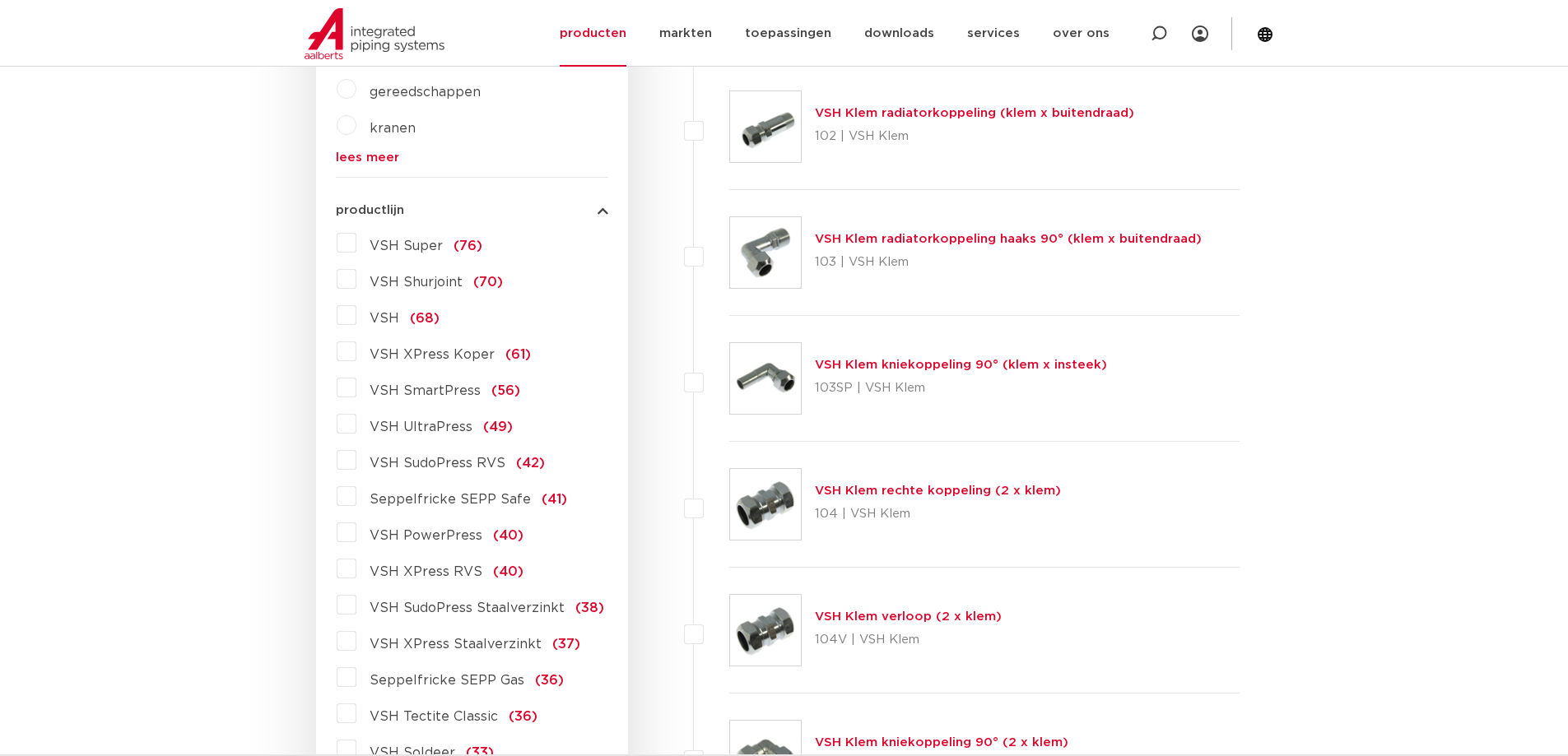
click at [356, 280] on label "VSH Shurjoint (70)" at bounding box center [429, 278] width 147 height 26
click at [0, 0] on input "VSH Shurjoint (70)" at bounding box center [0, 0] width 0 height 0
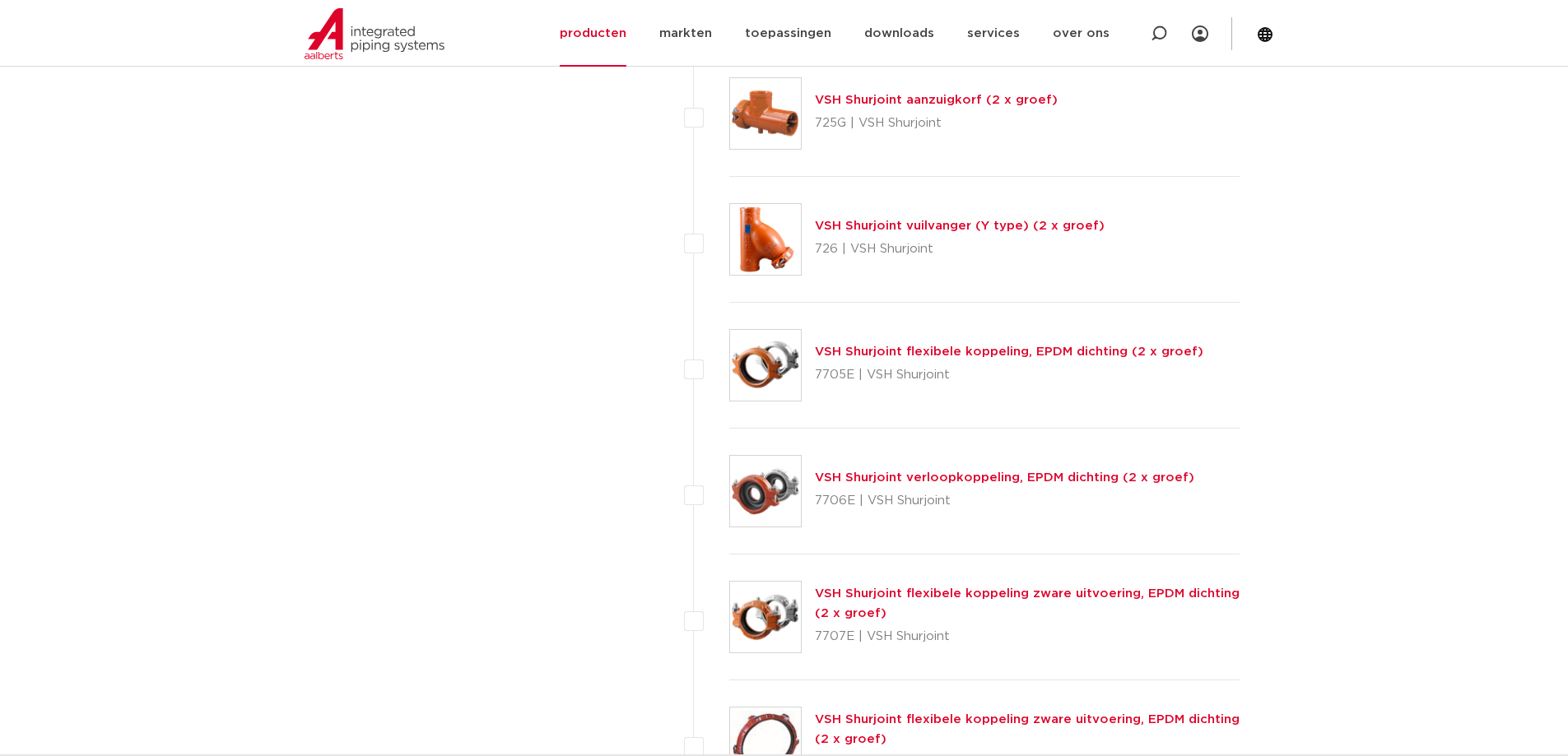
scroll to position [4165, 0]
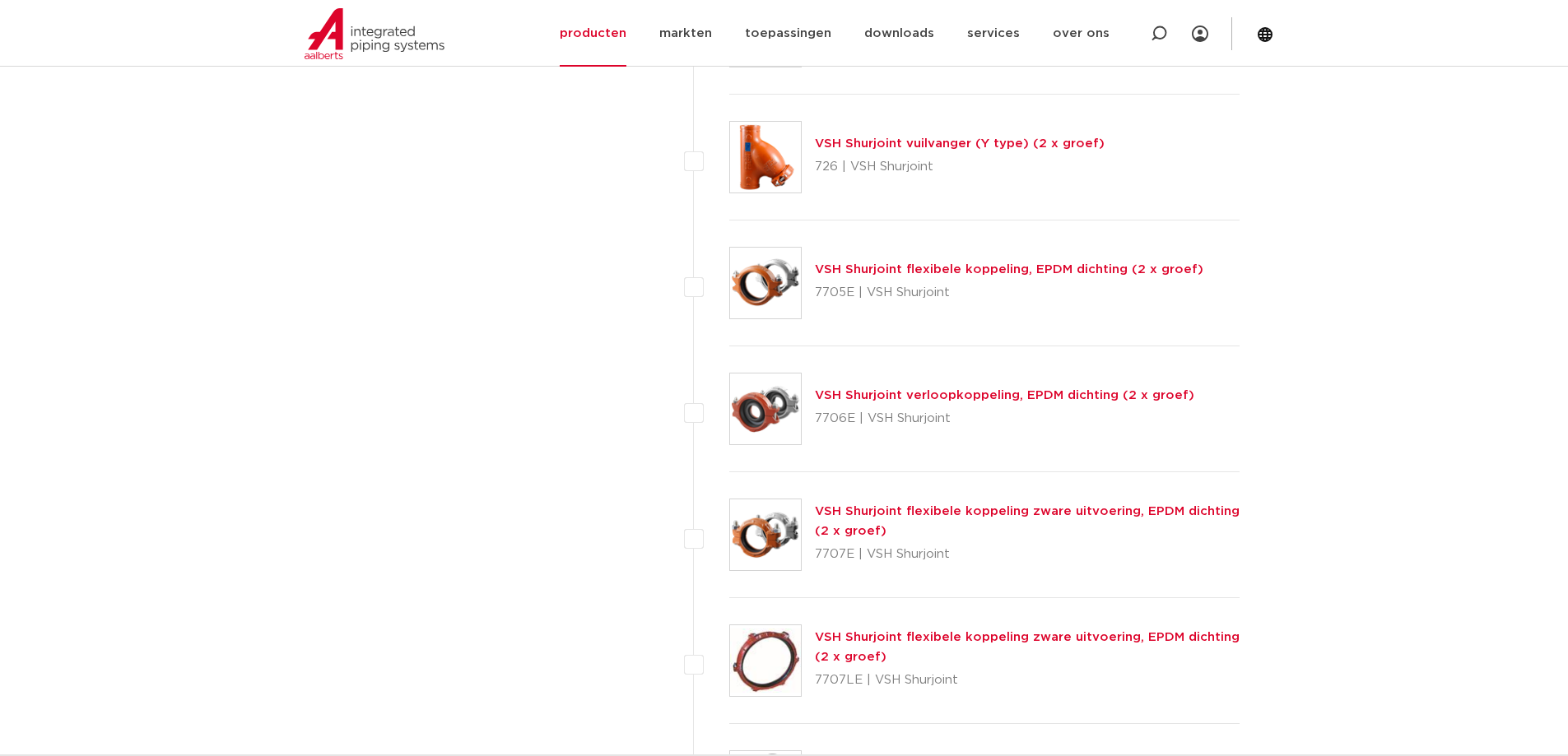
click at [1062, 506] on link "VSH Shurjoint flexibele koppeling zware uitvoering, EPDM dichting (2 x groef)" at bounding box center [1027, 522] width 425 height 32
click at [969, 513] on link "VSH Shurjoint flexibele koppeling zware uitvoering, EPDM dichting (2 x groef)" at bounding box center [1027, 522] width 425 height 32
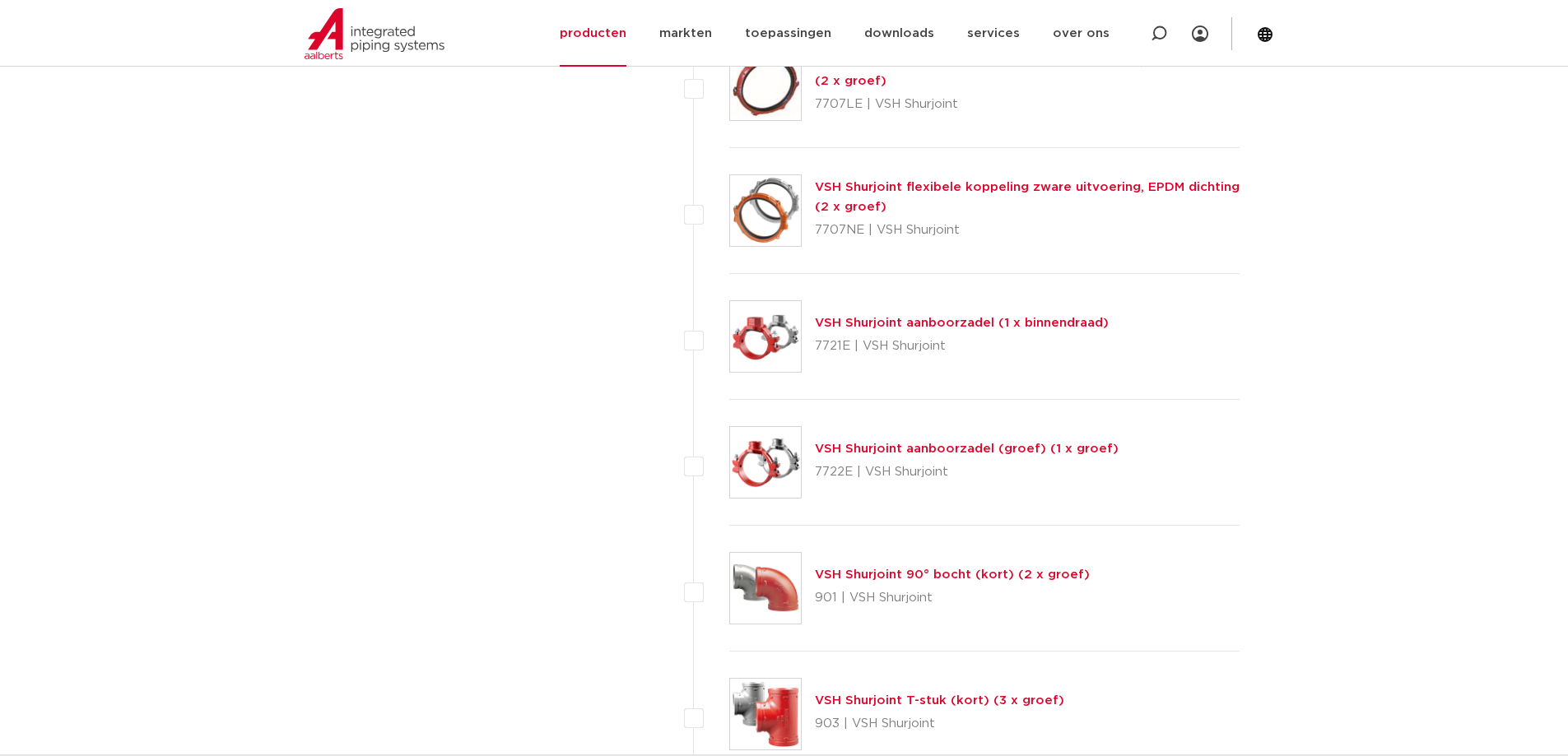
scroll to position [4824, 0]
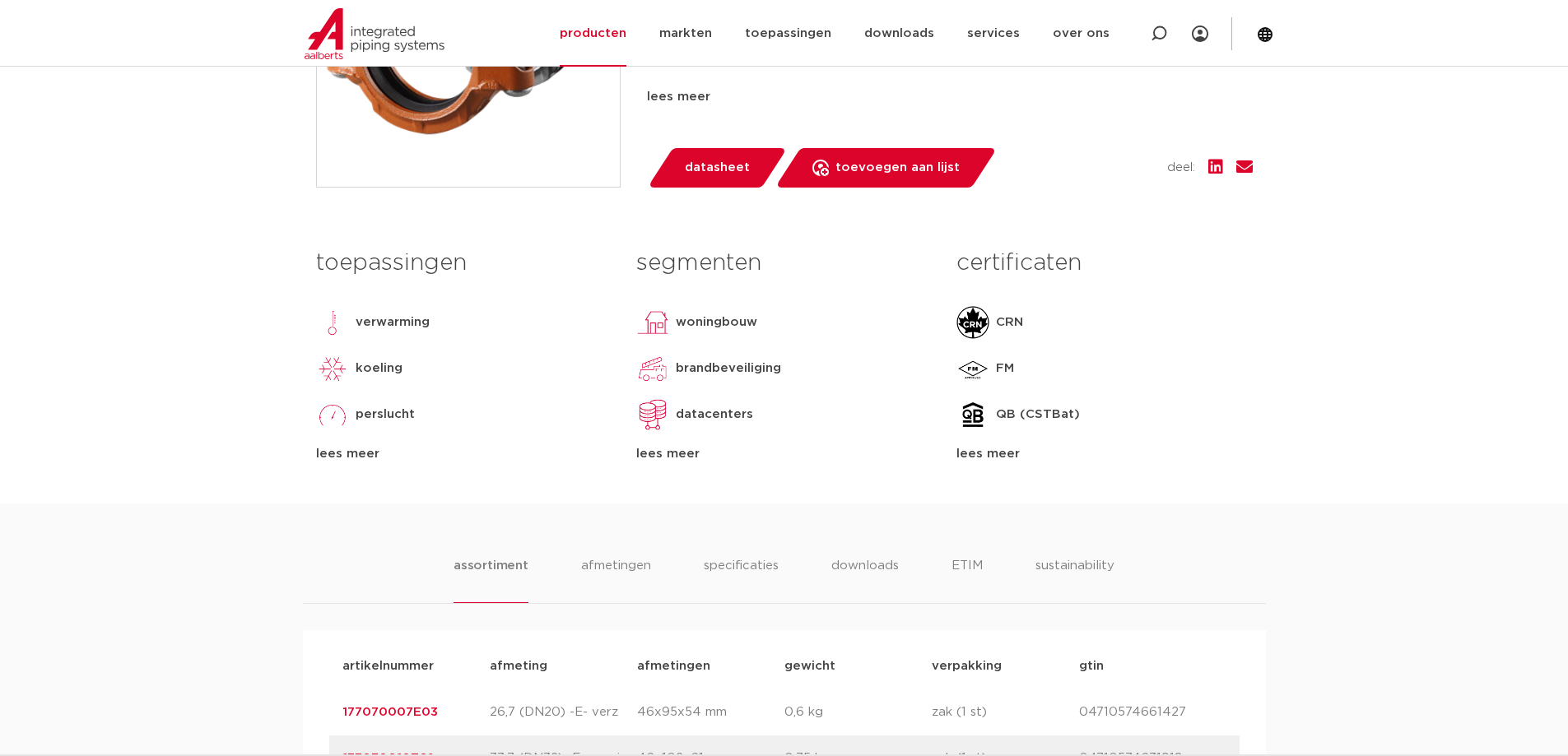
scroll to position [82, 0]
